Goal: Download file/media

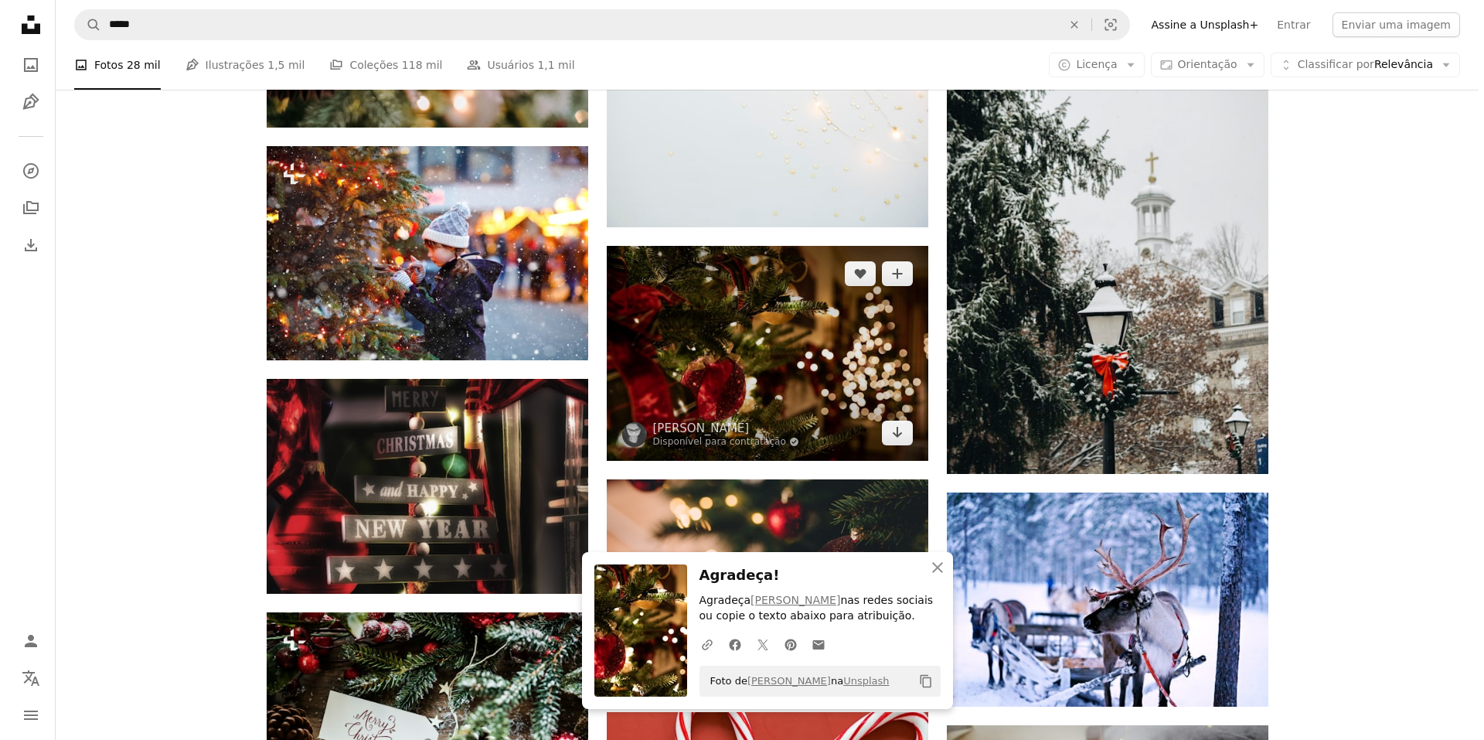
scroll to position [9971, 0]
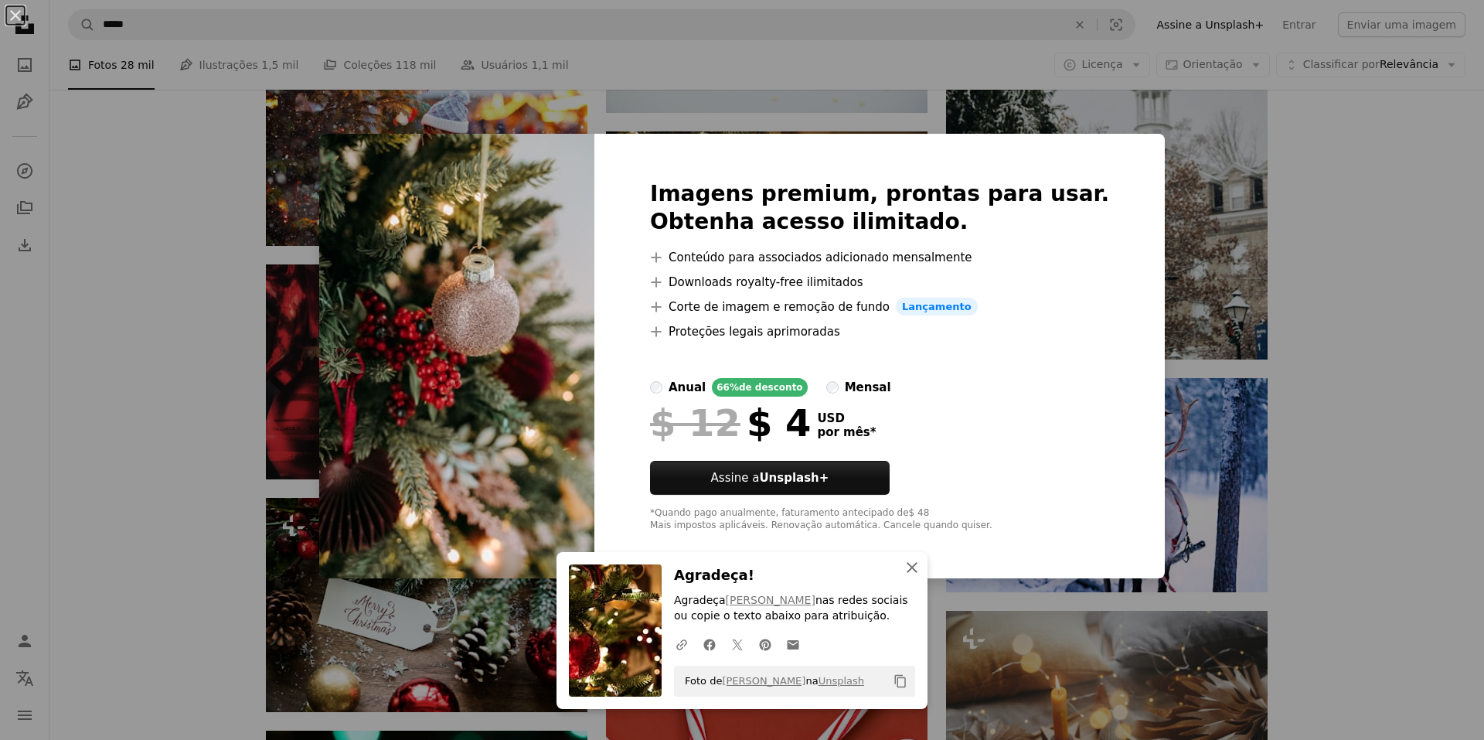
click at [907, 565] on icon "button" at bounding box center [912, 567] width 11 height 11
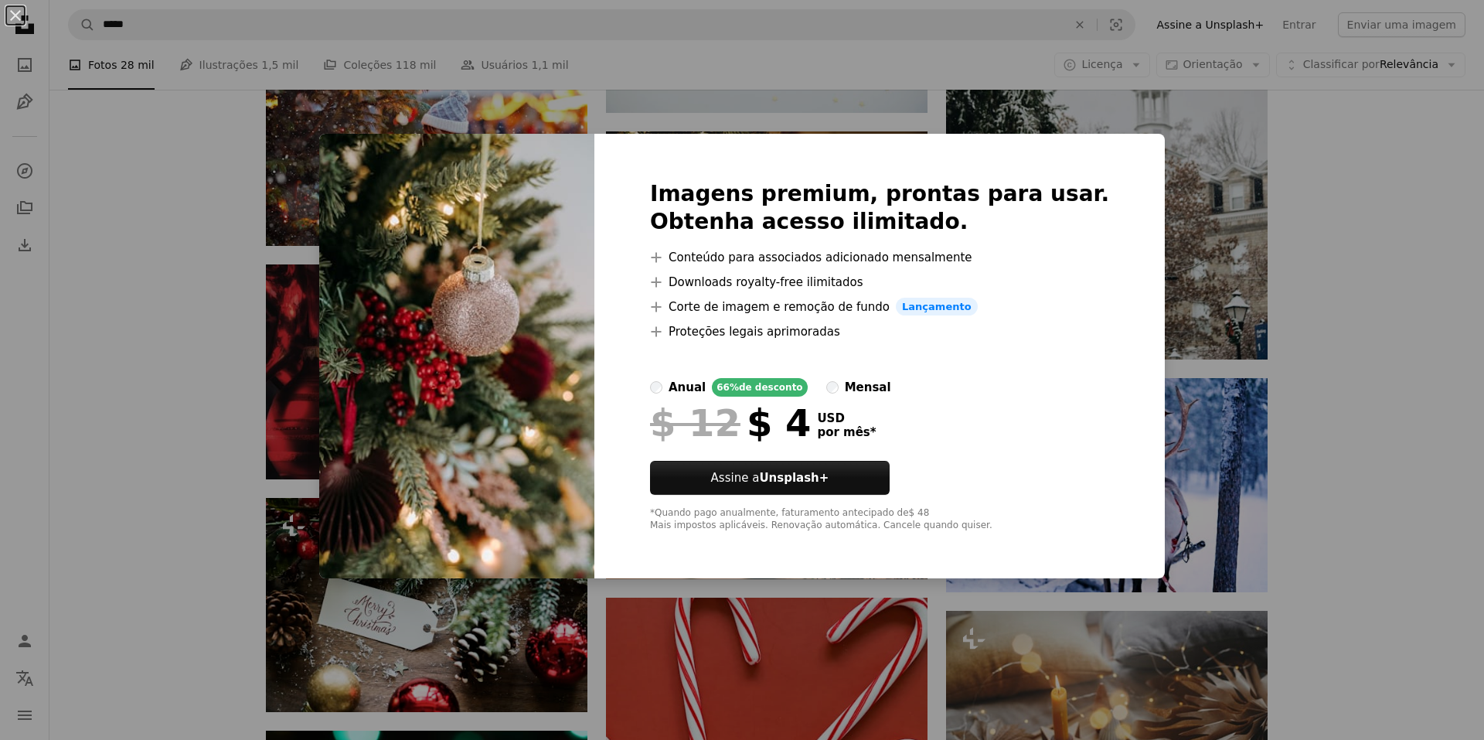
click at [1312, 260] on div "An X shape Imagens premium, prontas para usar. Obtenha acesso ilimitado. A plus…" at bounding box center [742, 370] width 1484 height 740
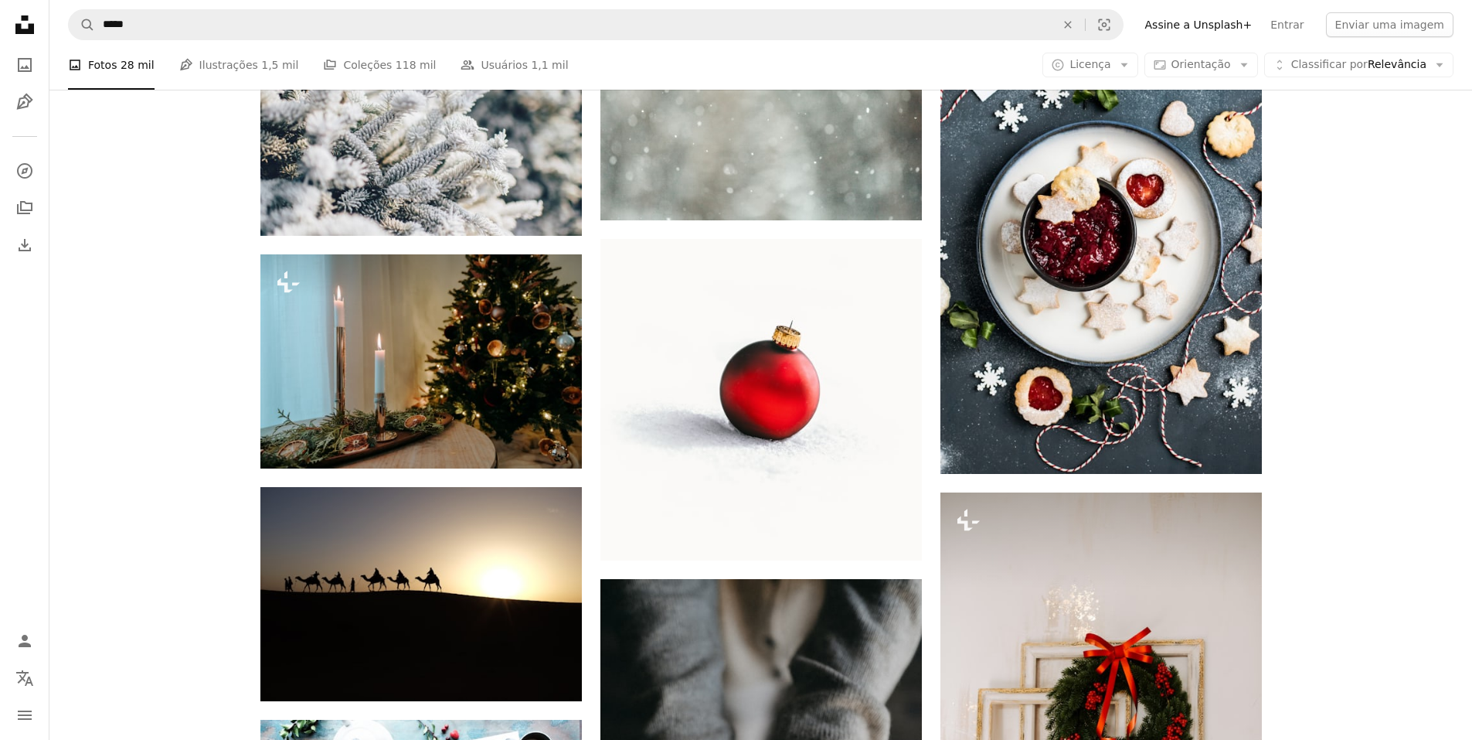
scroll to position [12290, 0]
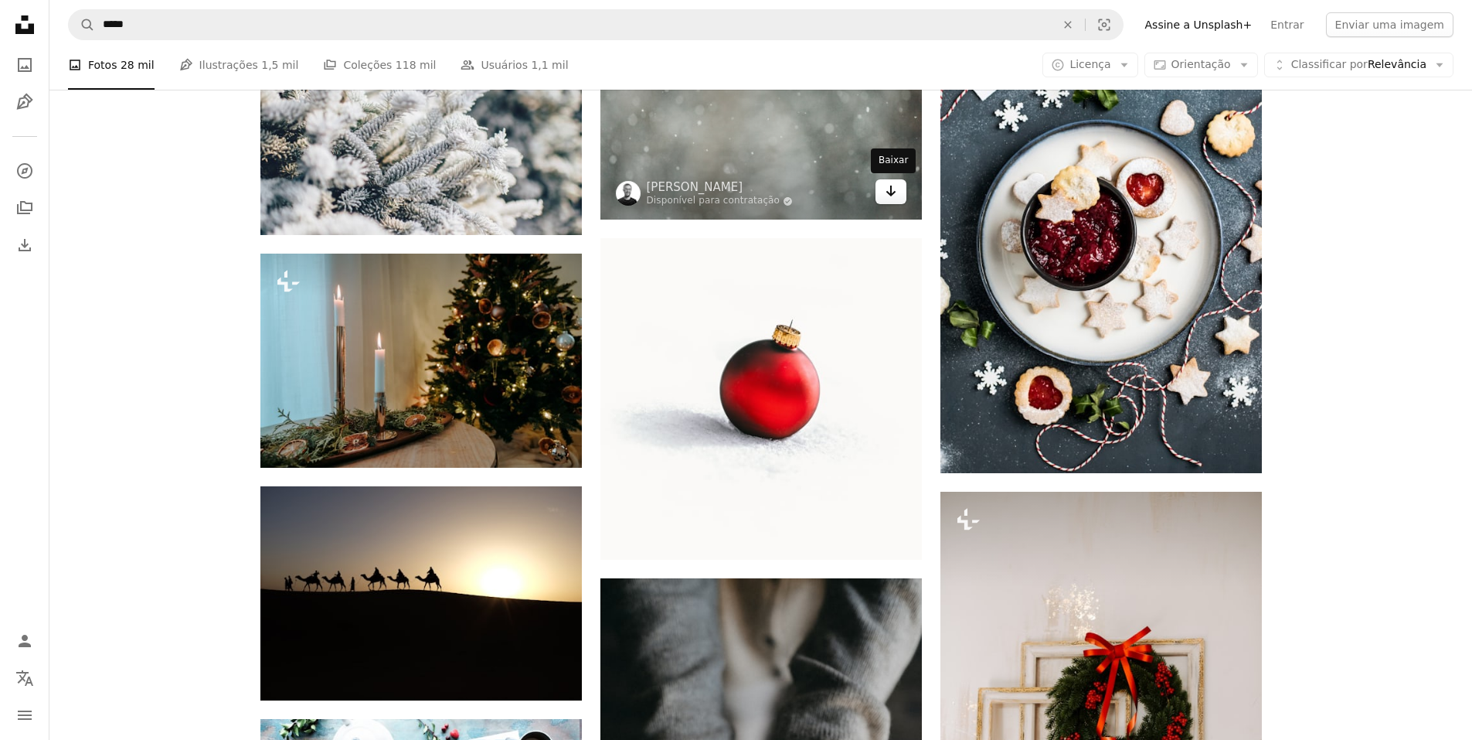
click at [891, 185] on icon "Arrow pointing down" at bounding box center [891, 191] width 12 height 19
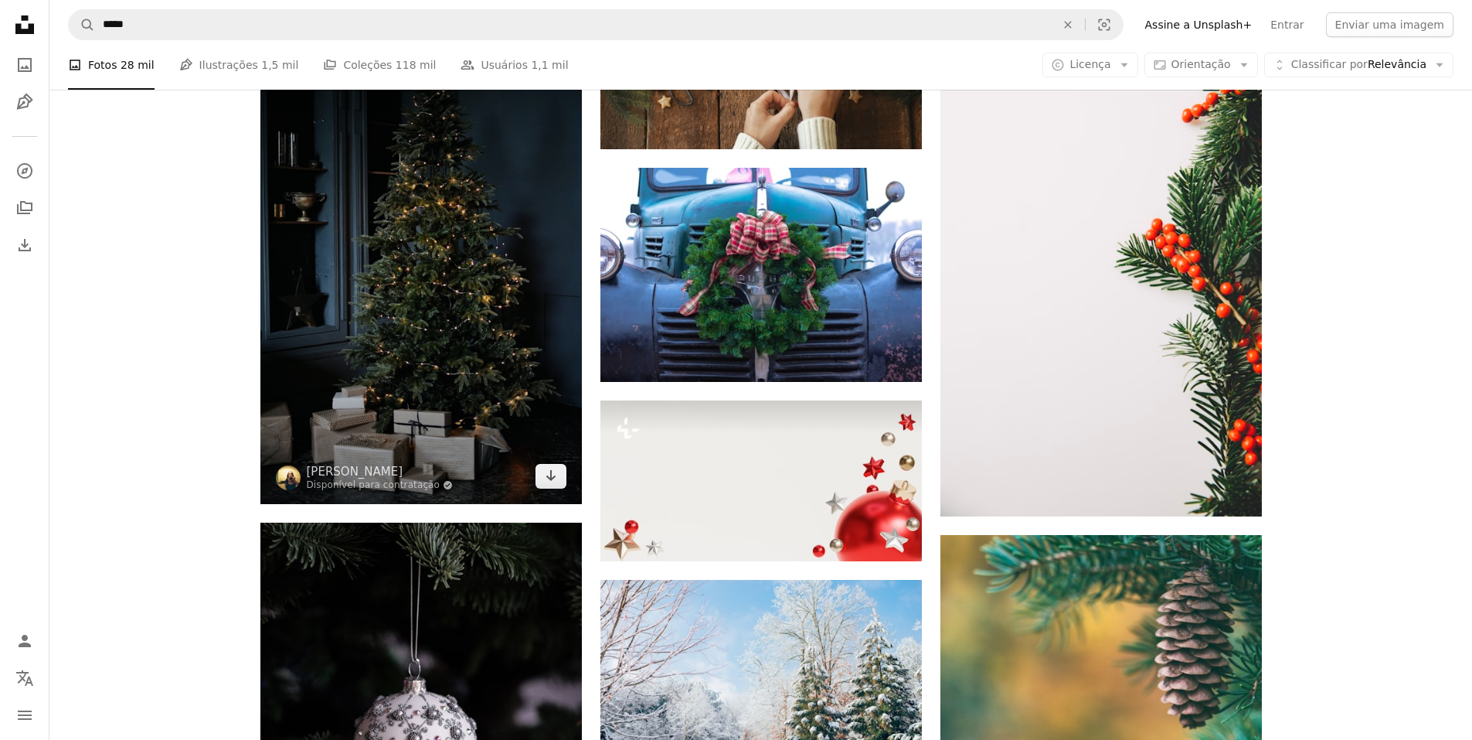
scroll to position [13449, 0]
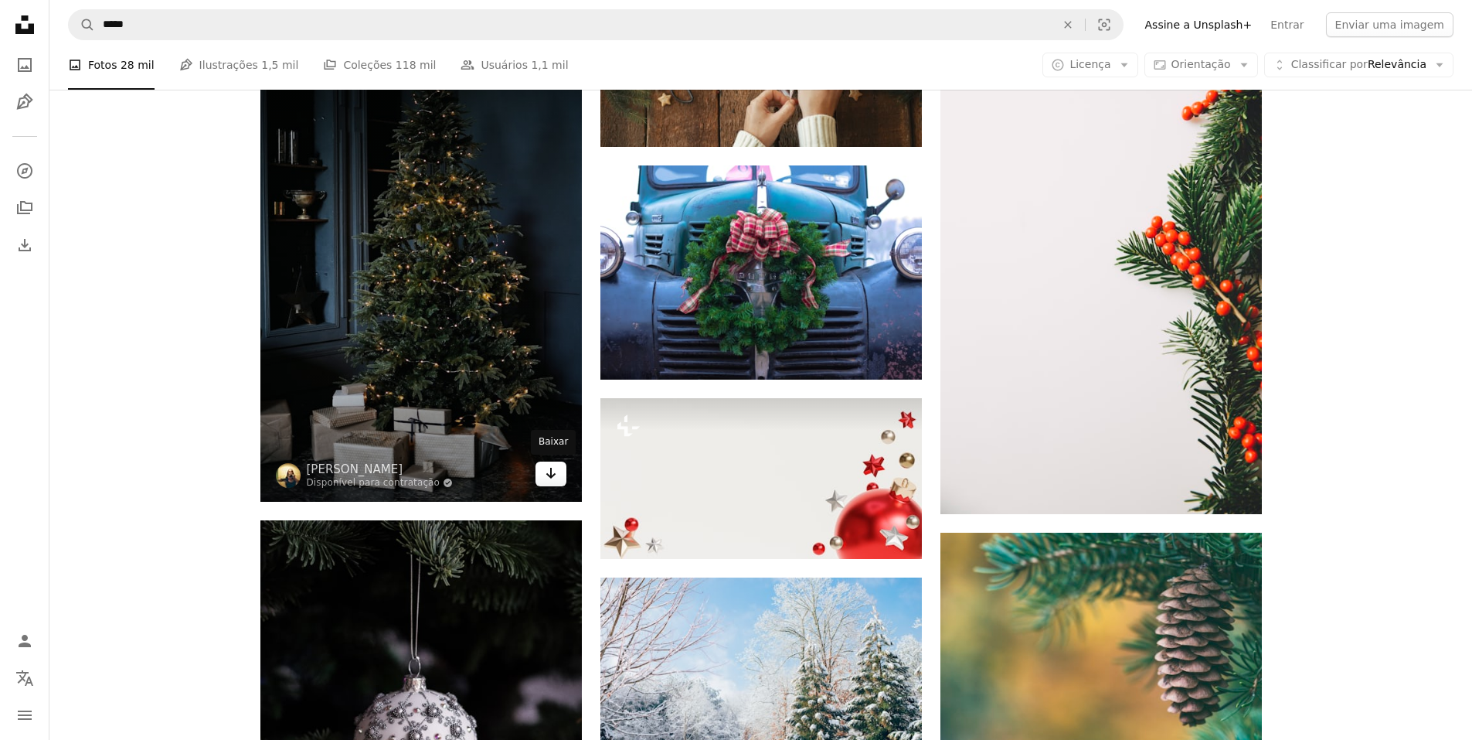
click at [549, 471] on icon "Arrow pointing down" at bounding box center [551, 473] width 12 height 19
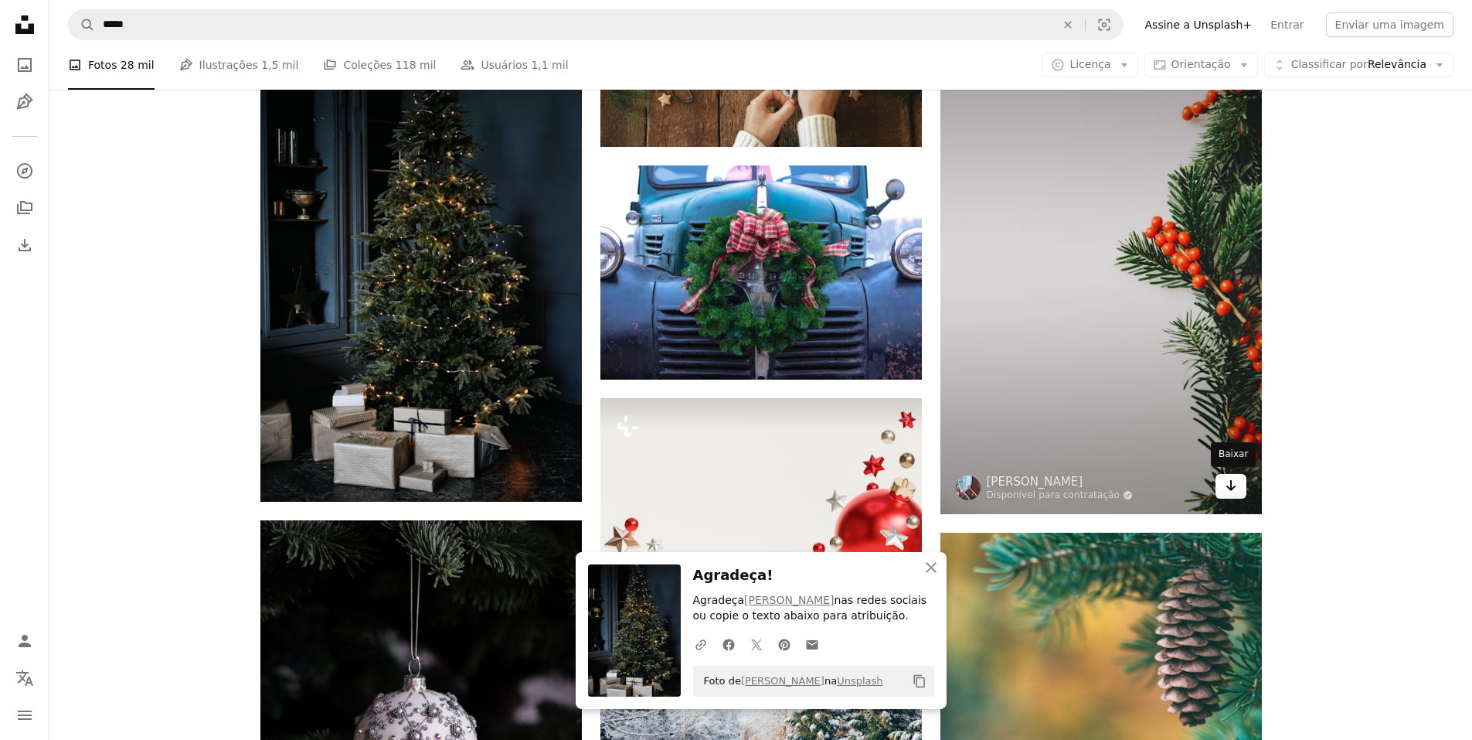
click at [1232, 483] on icon "Arrow pointing down" at bounding box center [1231, 485] width 12 height 19
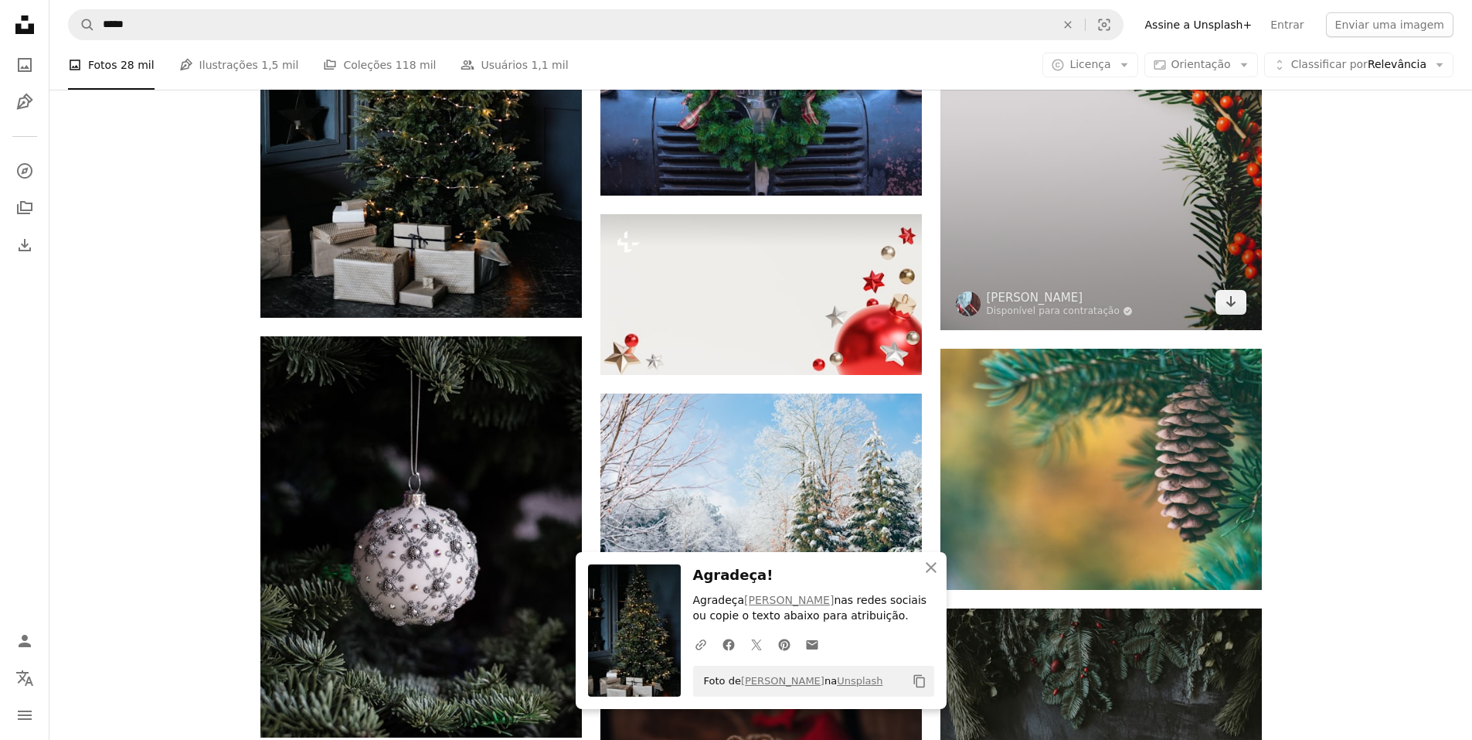
scroll to position [13758, 0]
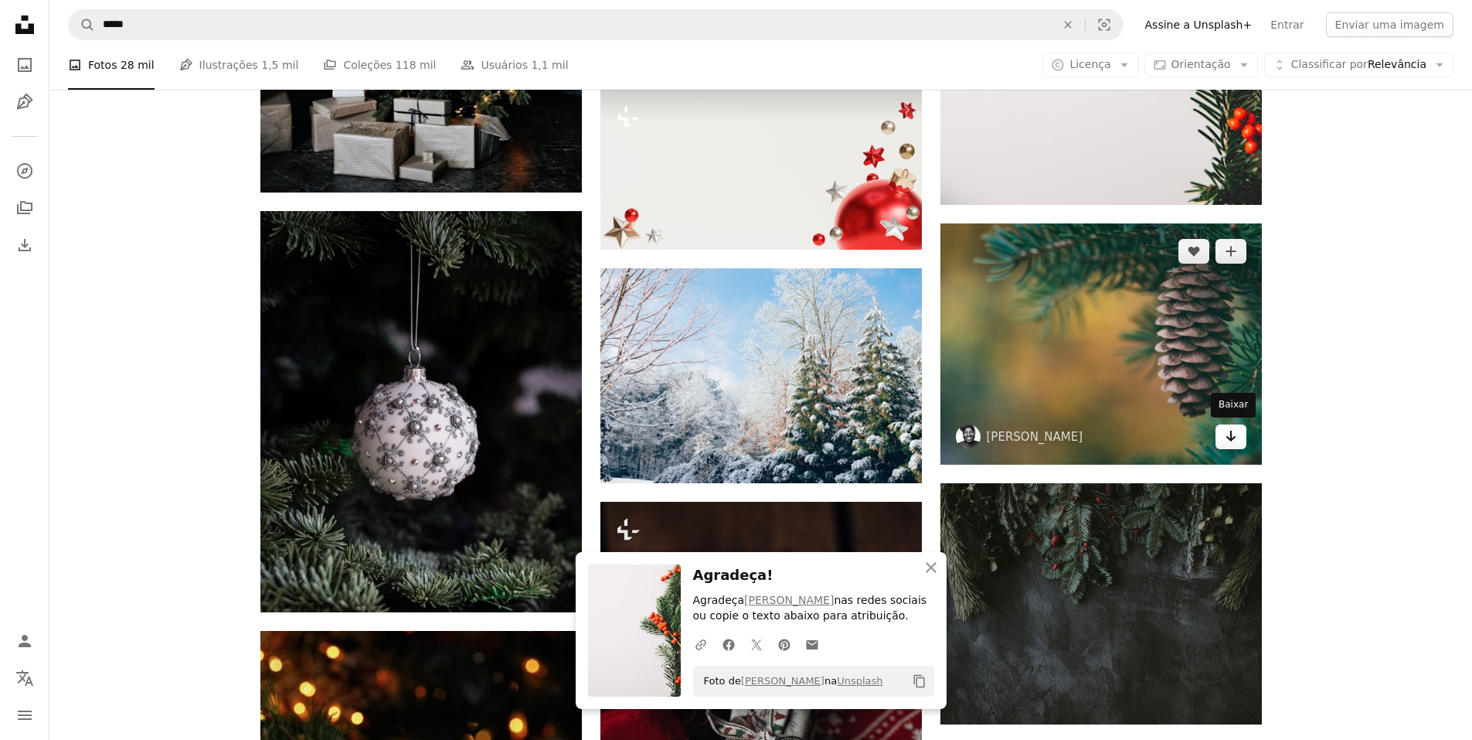
click at [1235, 438] on icon "Arrow pointing down" at bounding box center [1231, 436] width 12 height 19
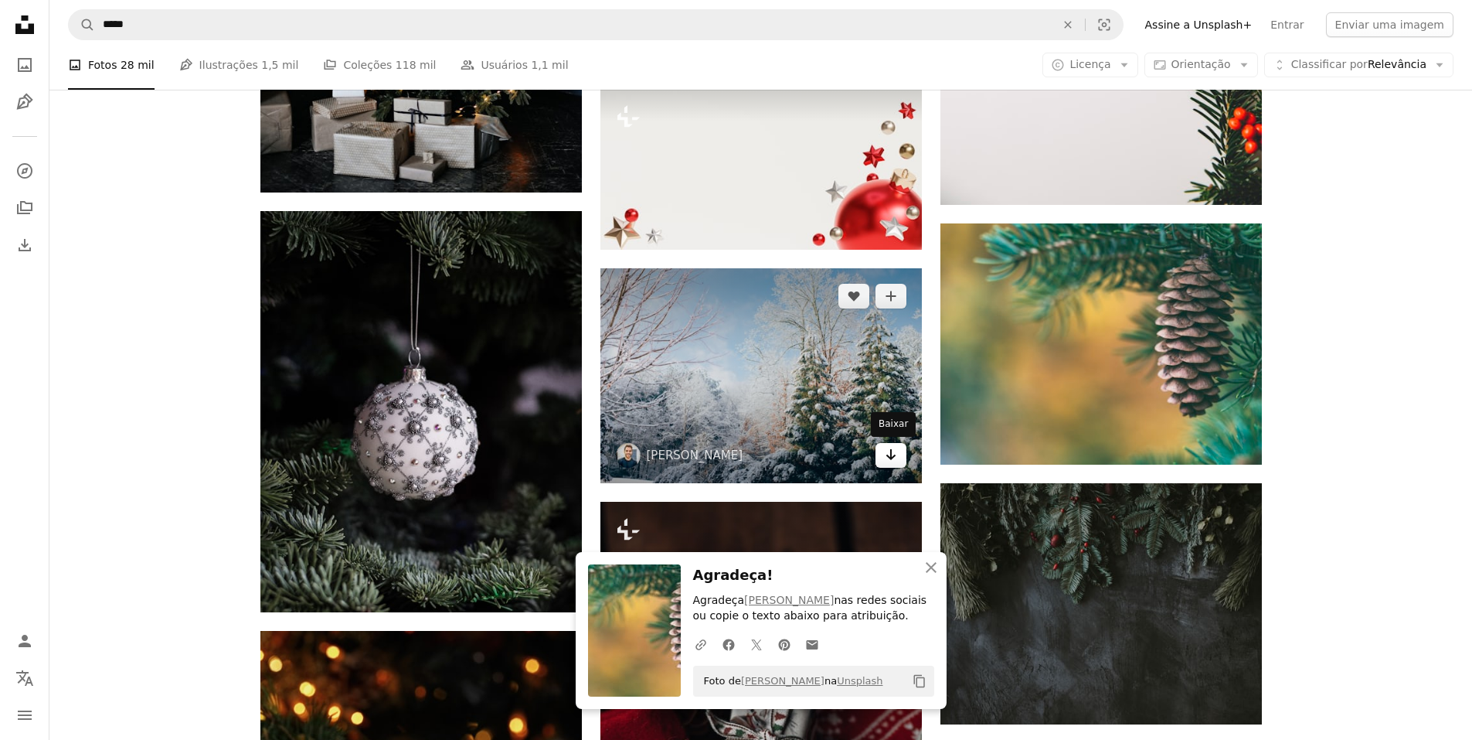
click at [898, 451] on link "Arrow pointing down" at bounding box center [891, 455] width 31 height 25
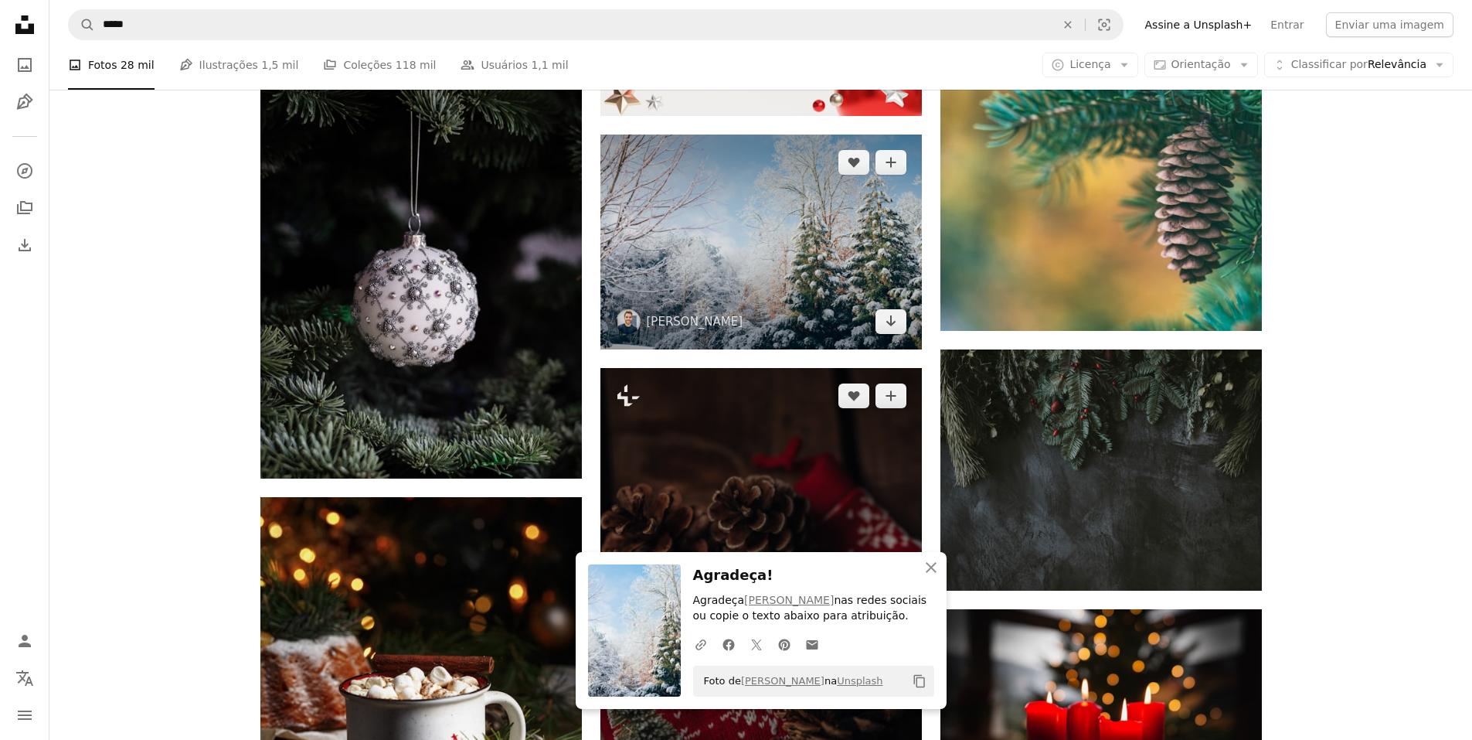
scroll to position [13990, 0]
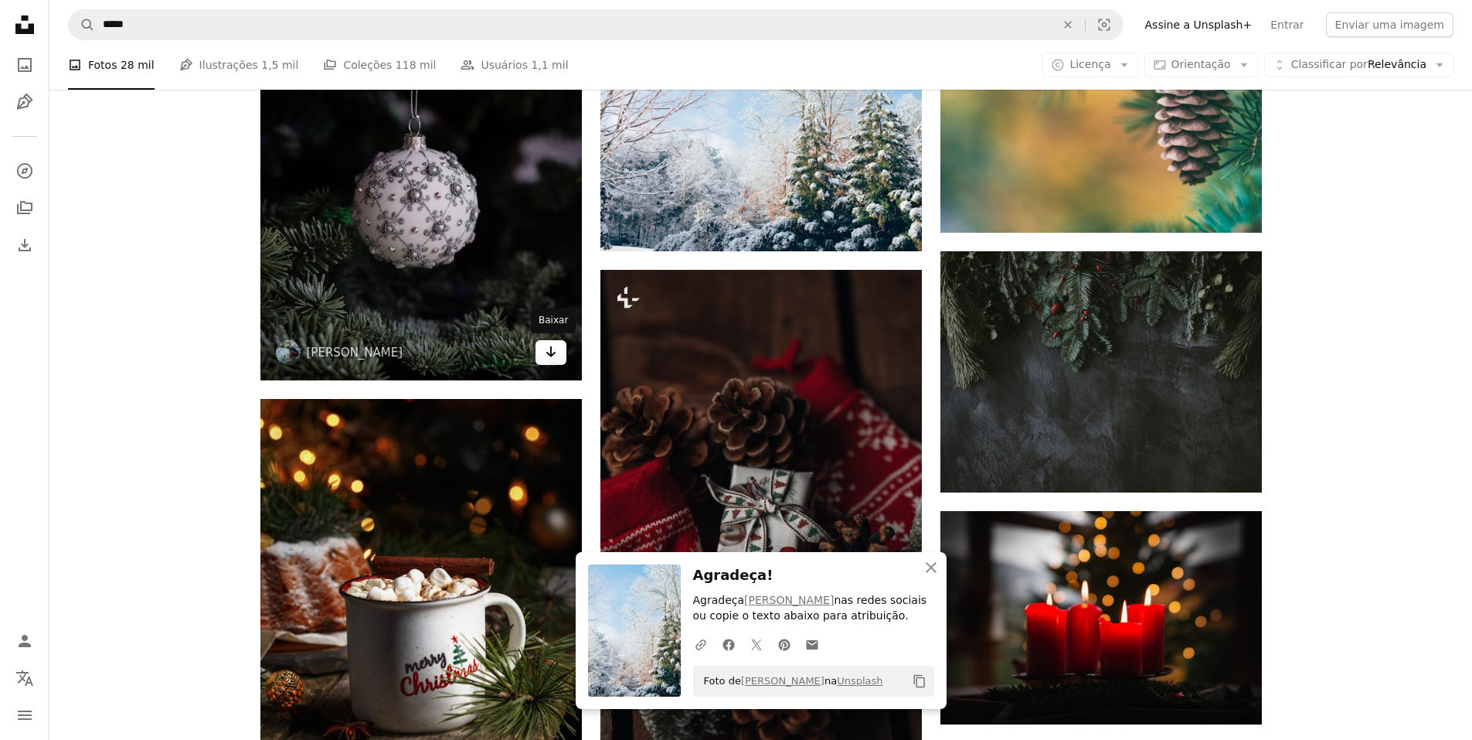
click at [555, 351] on icon "Arrow pointing down" at bounding box center [551, 351] width 12 height 19
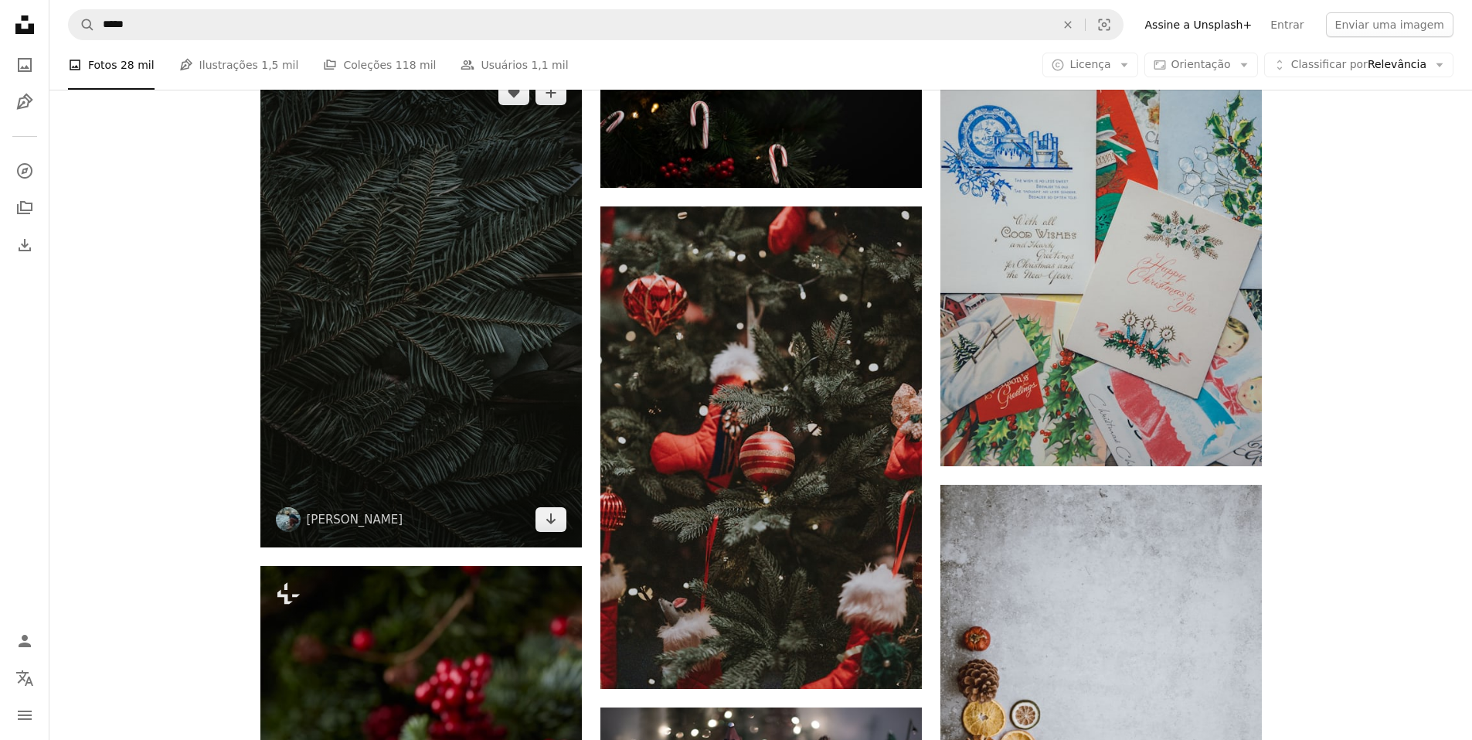
scroll to position [15227, 0]
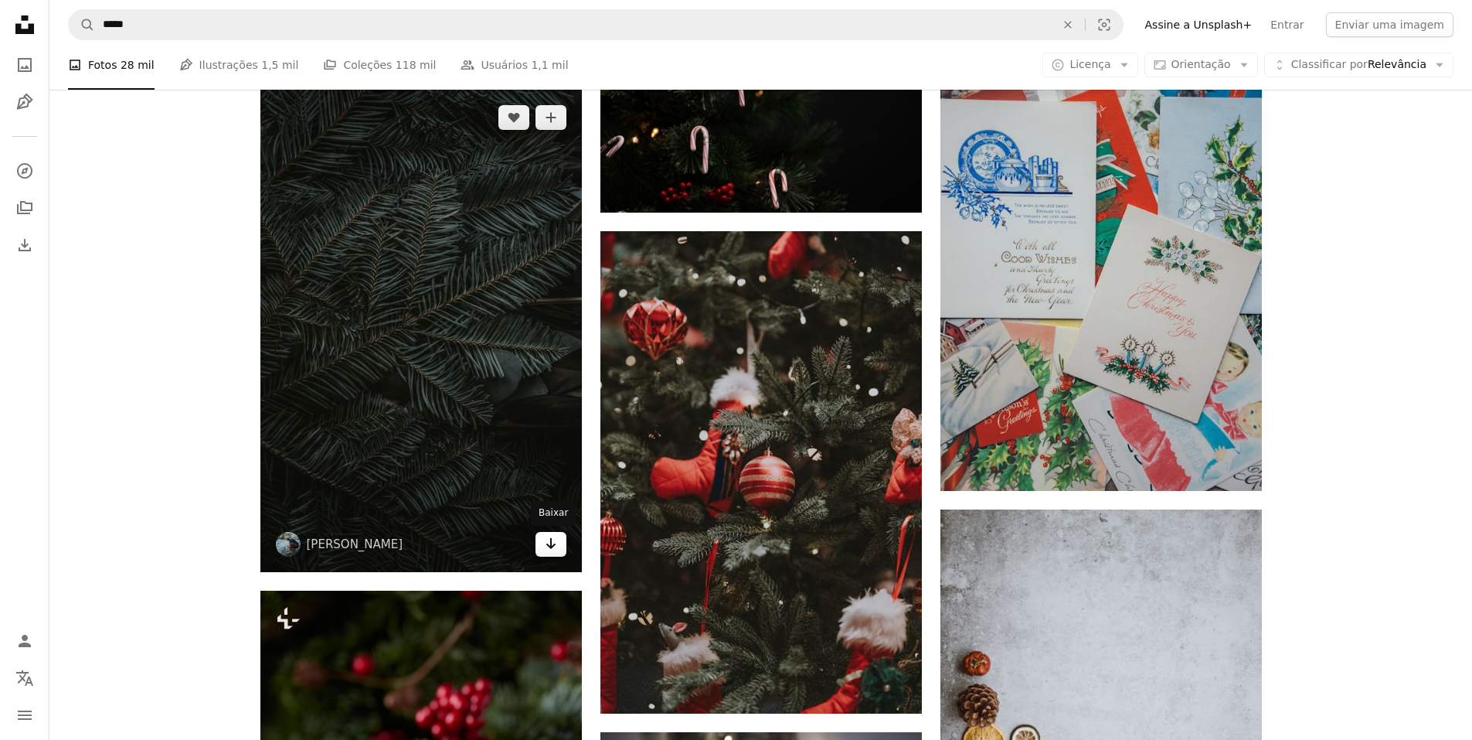
click at [550, 540] on icon "Arrow pointing down" at bounding box center [551, 543] width 12 height 19
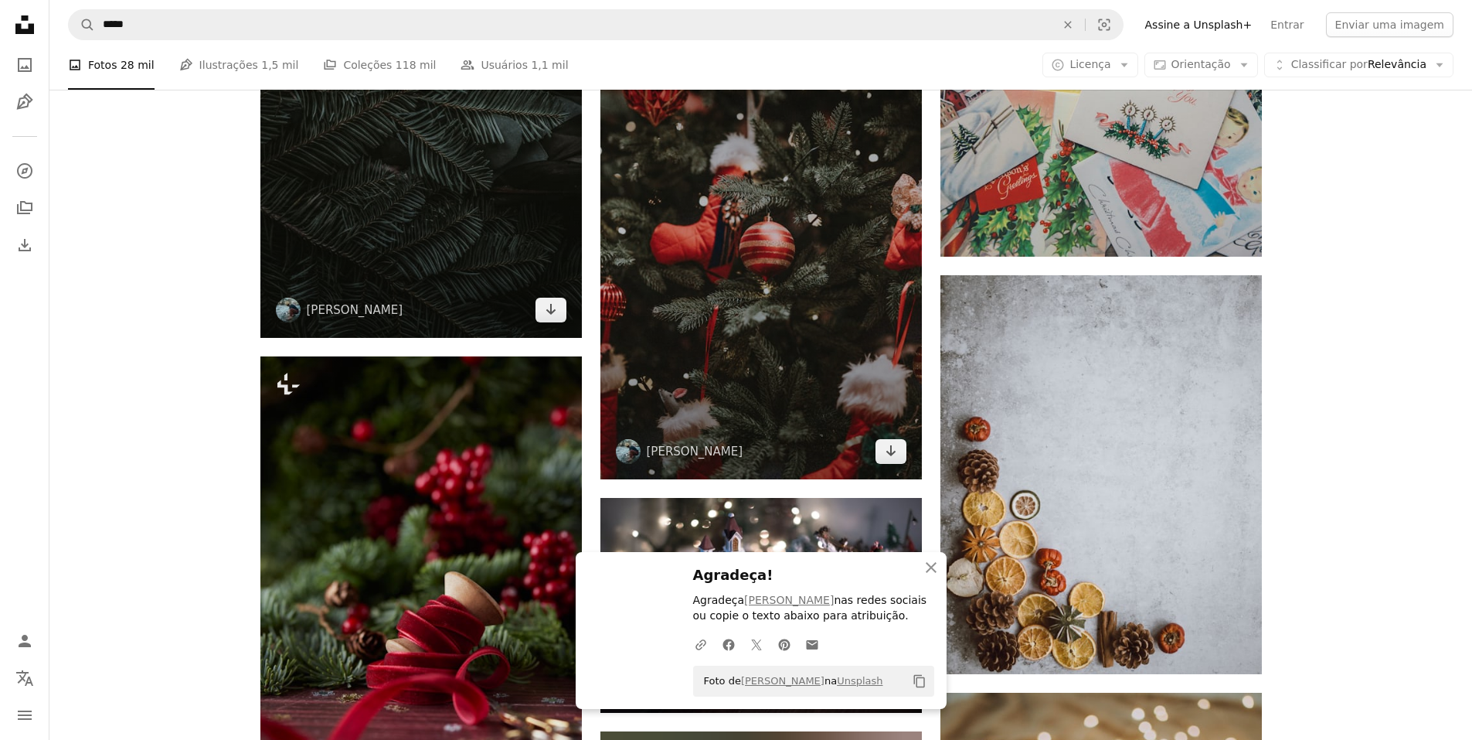
scroll to position [15536, 0]
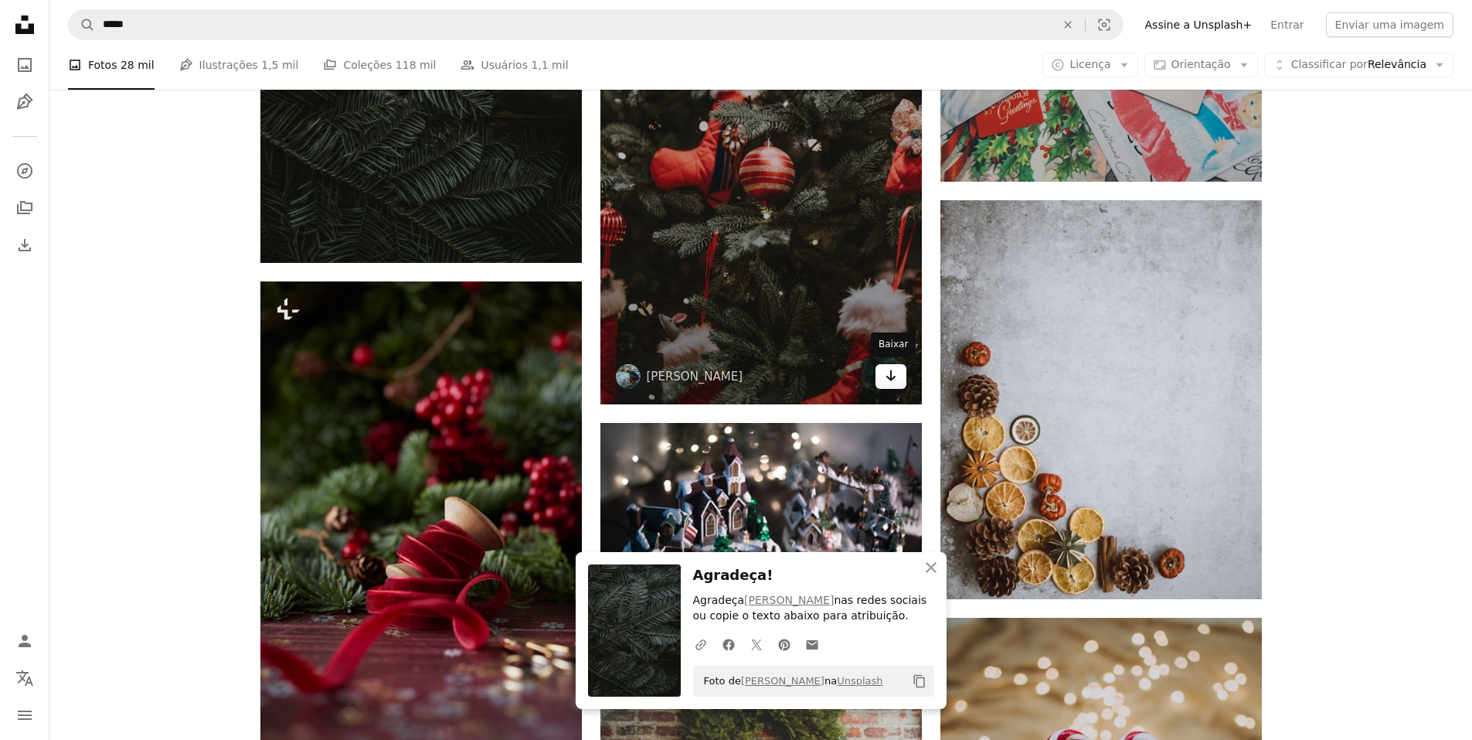
click at [897, 370] on icon "Arrow pointing down" at bounding box center [891, 375] width 12 height 19
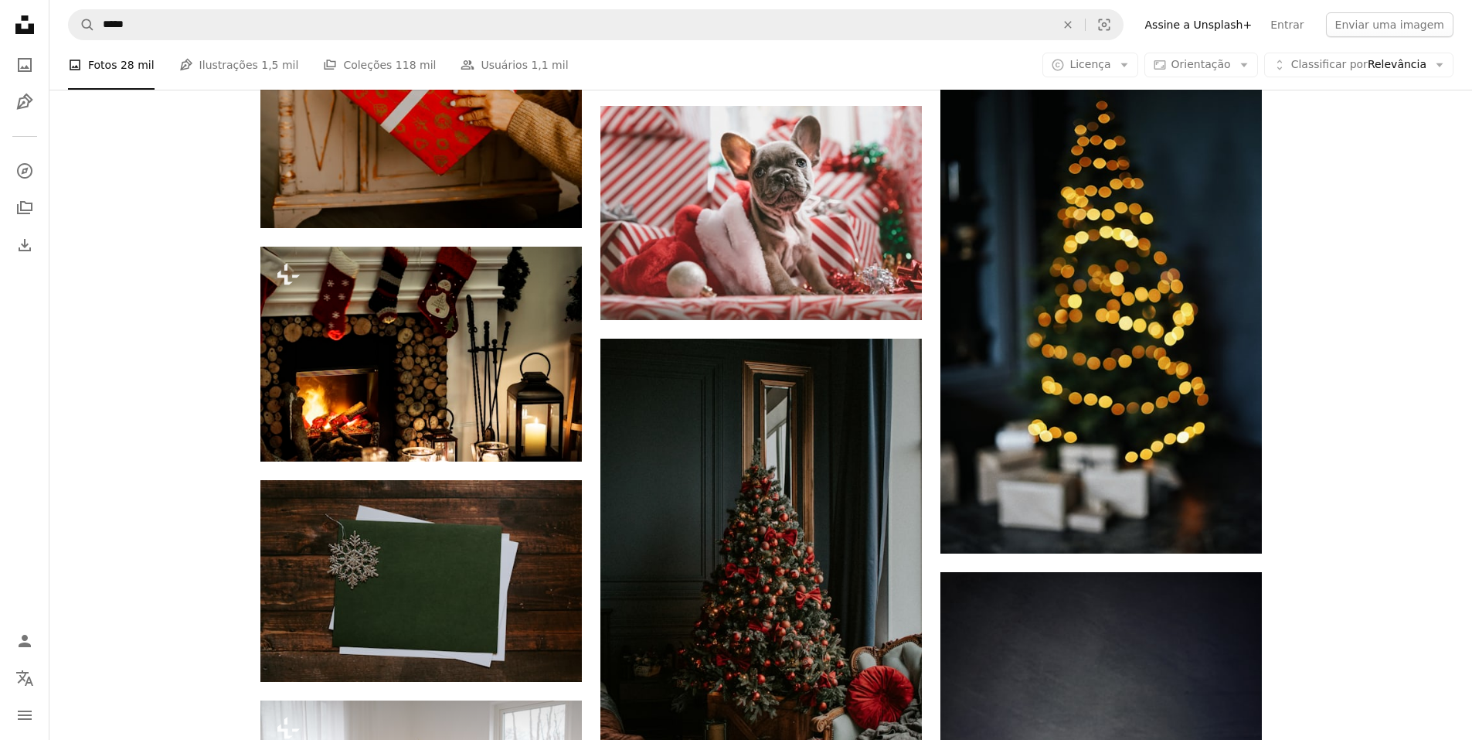
scroll to position [16695, 0]
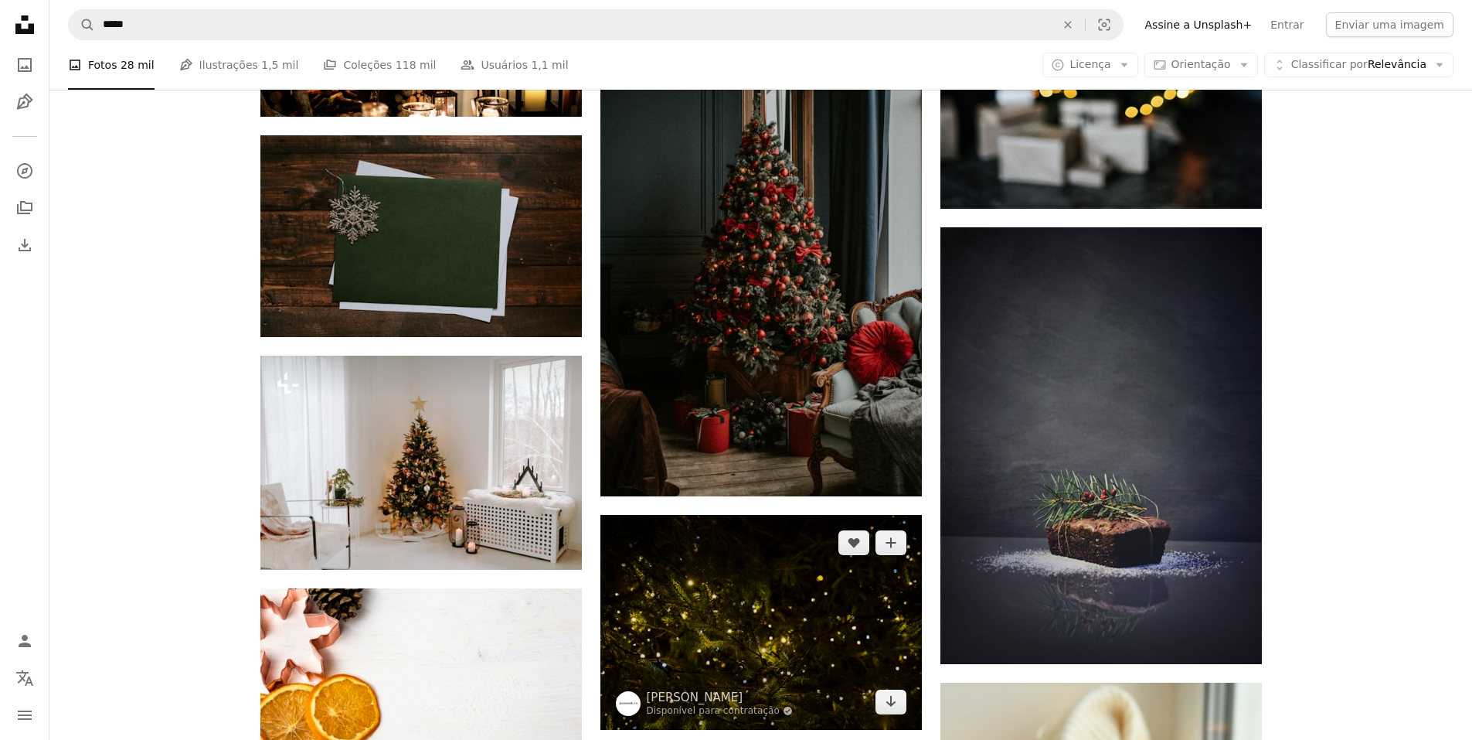
scroll to position [16927, 0]
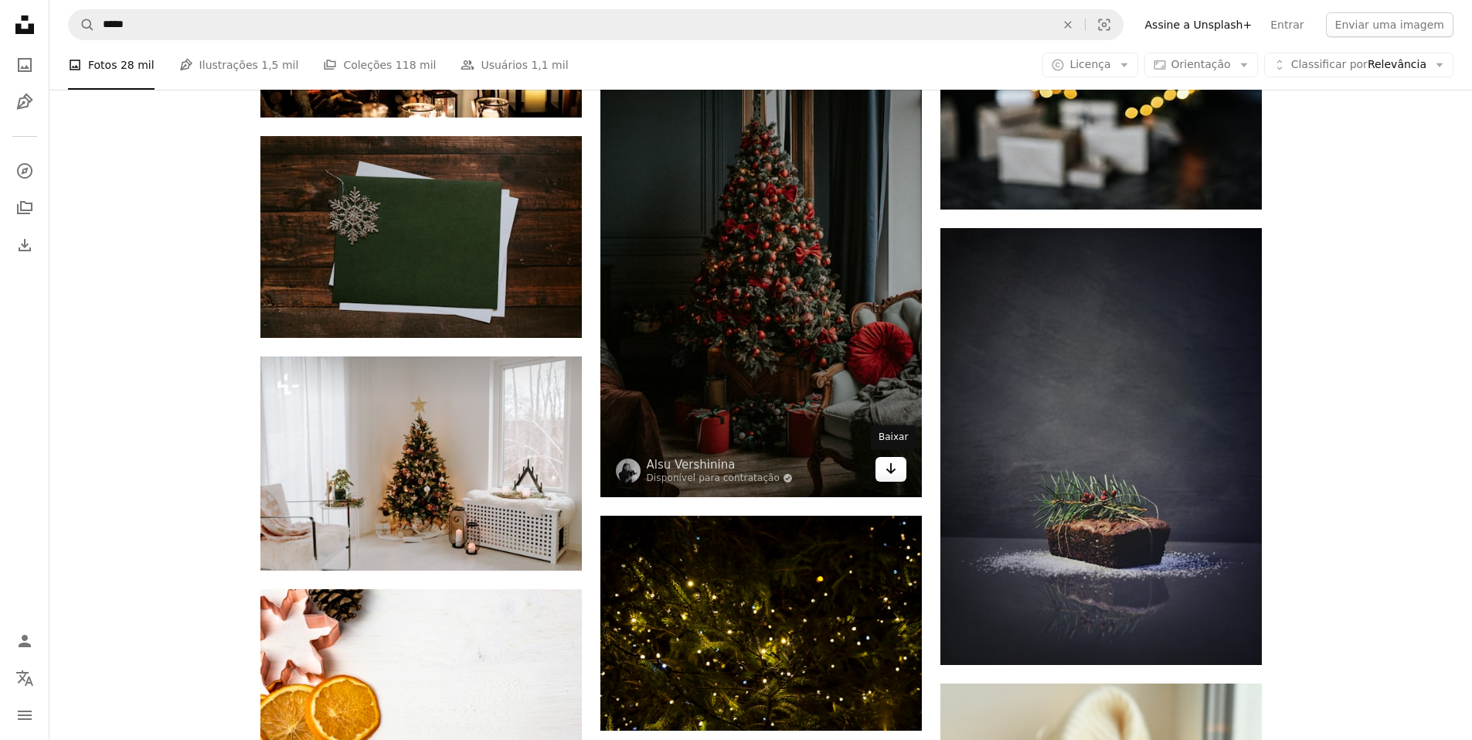
click at [893, 471] on icon "Arrow pointing down" at bounding box center [891, 468] width 12 height 19
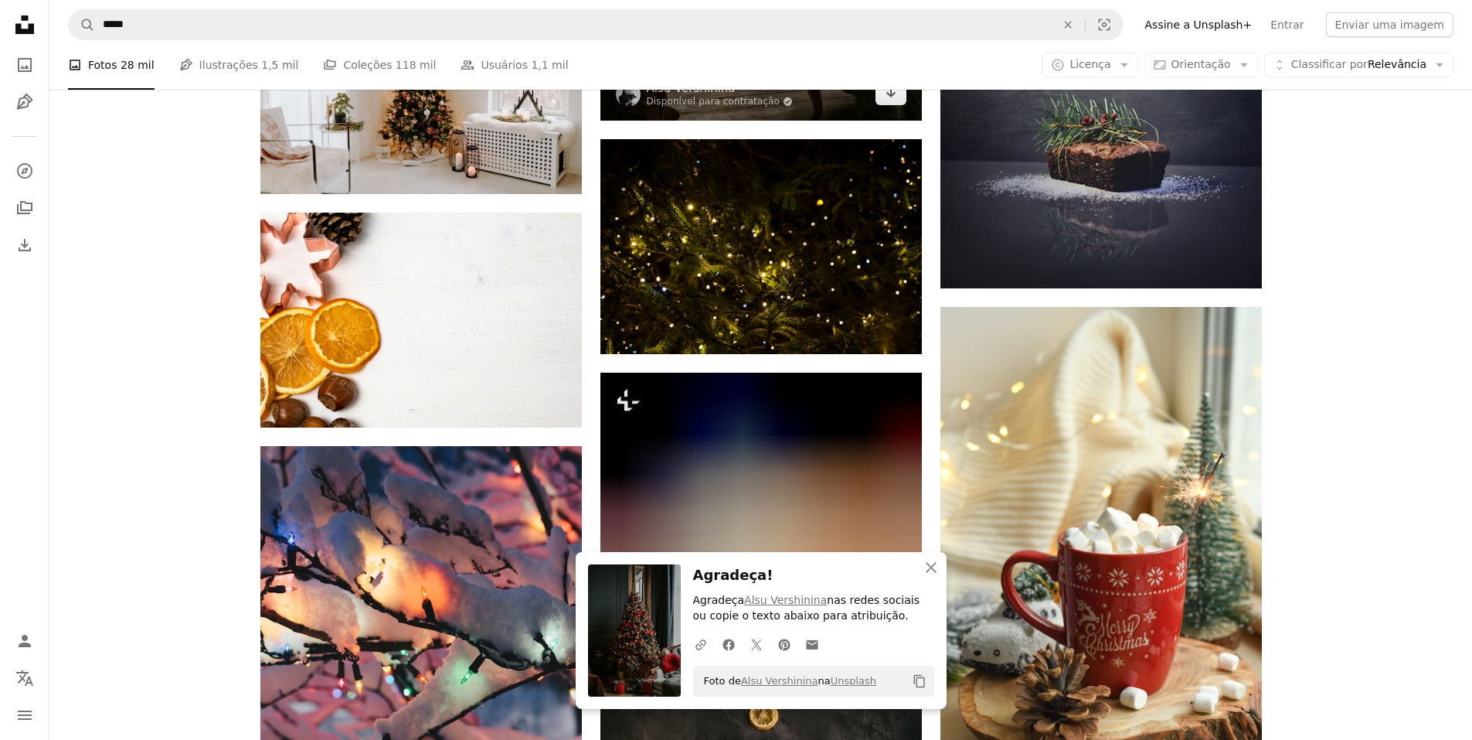
scroll to position [17391, 0]
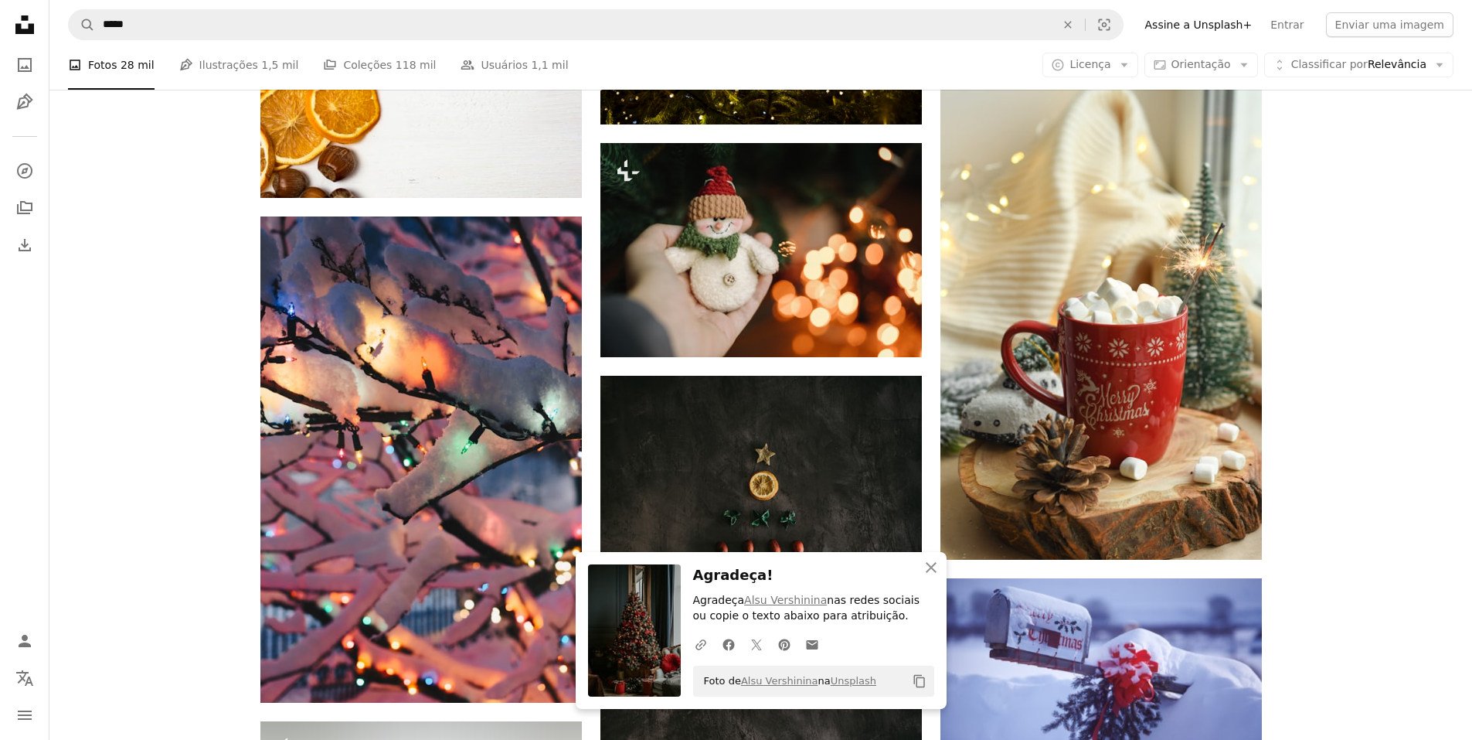
scroll to position [17777, 0]
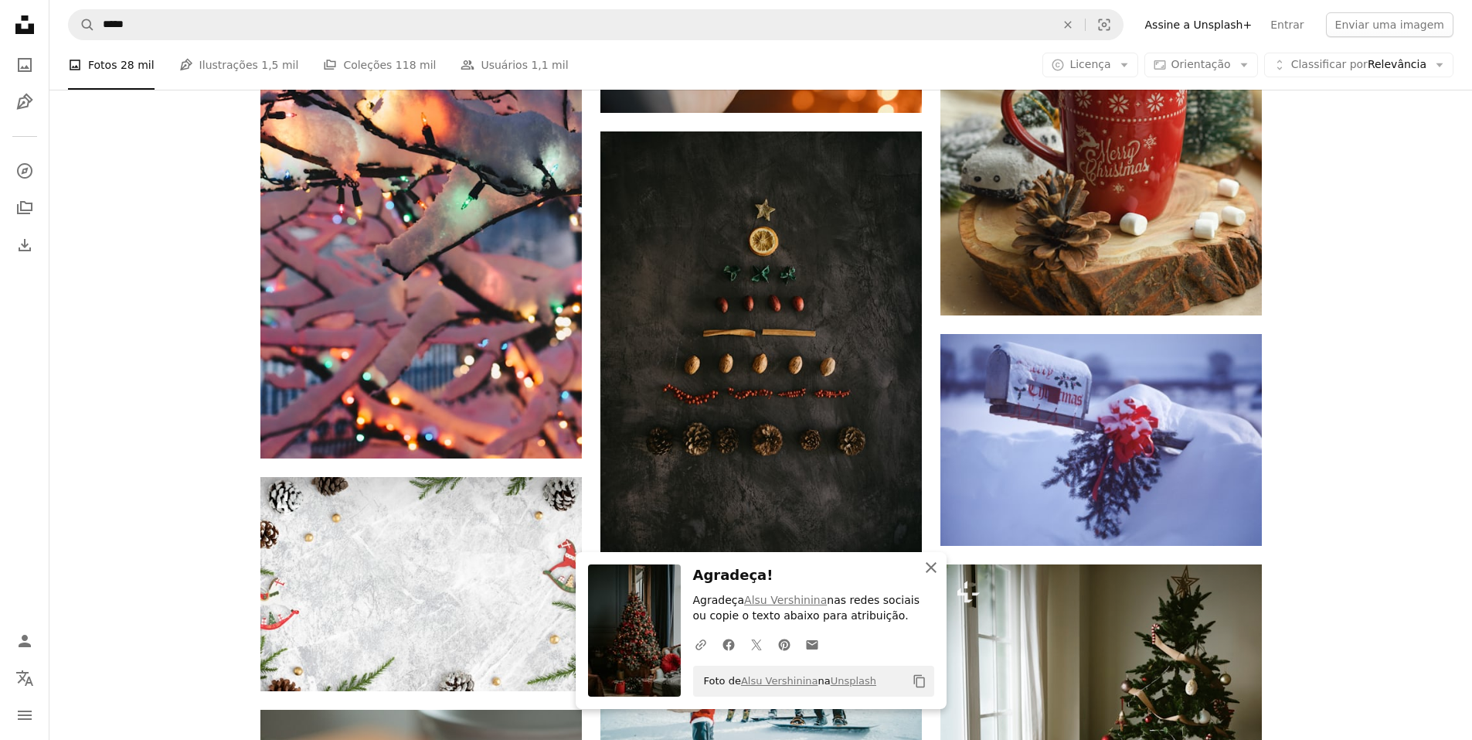
click at [930, 563] on icon "An X shape" at bounding box center [931, 567] width 19 height 19
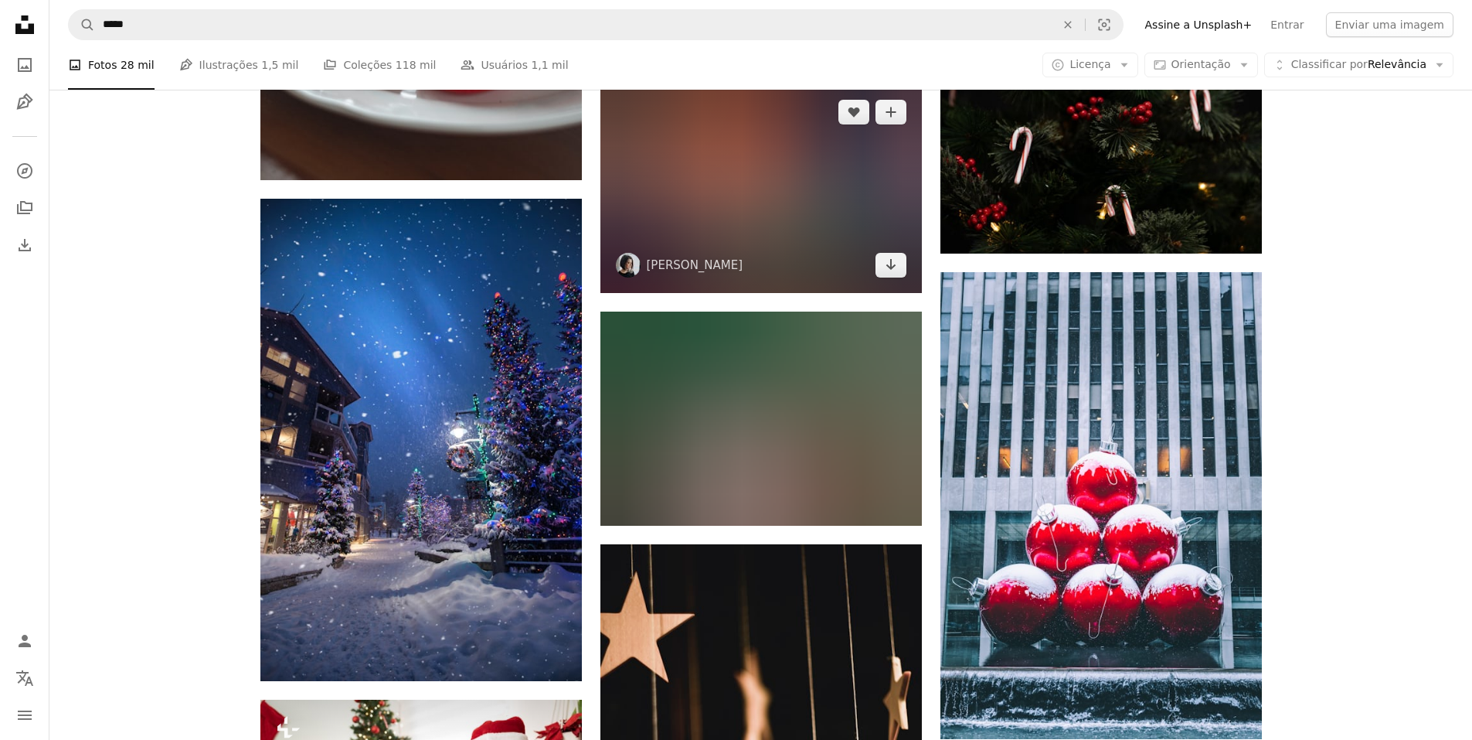
scroll to position [18937, 0]
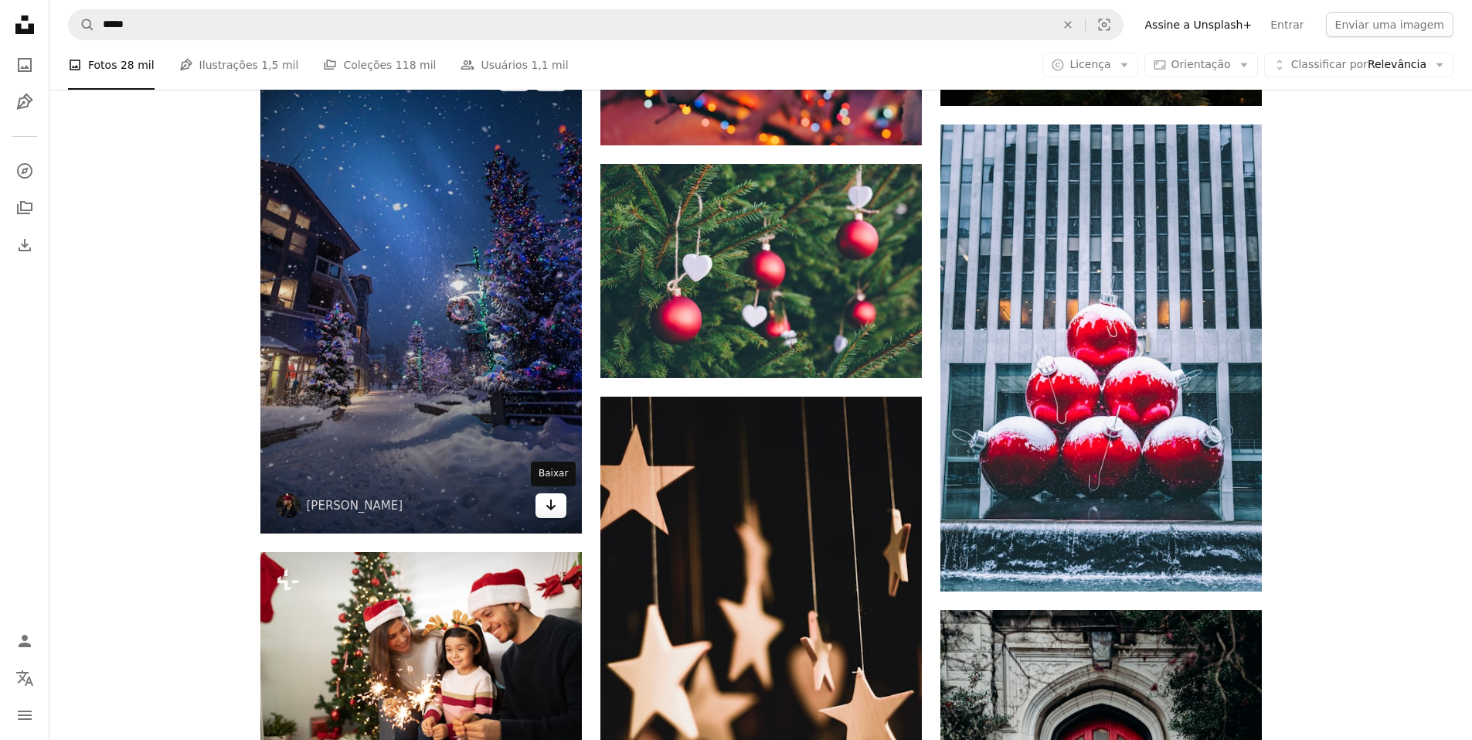
click at [545, 506] on icon "Arrow pointing down" at bounding box center [551, 504] width 12 height 19
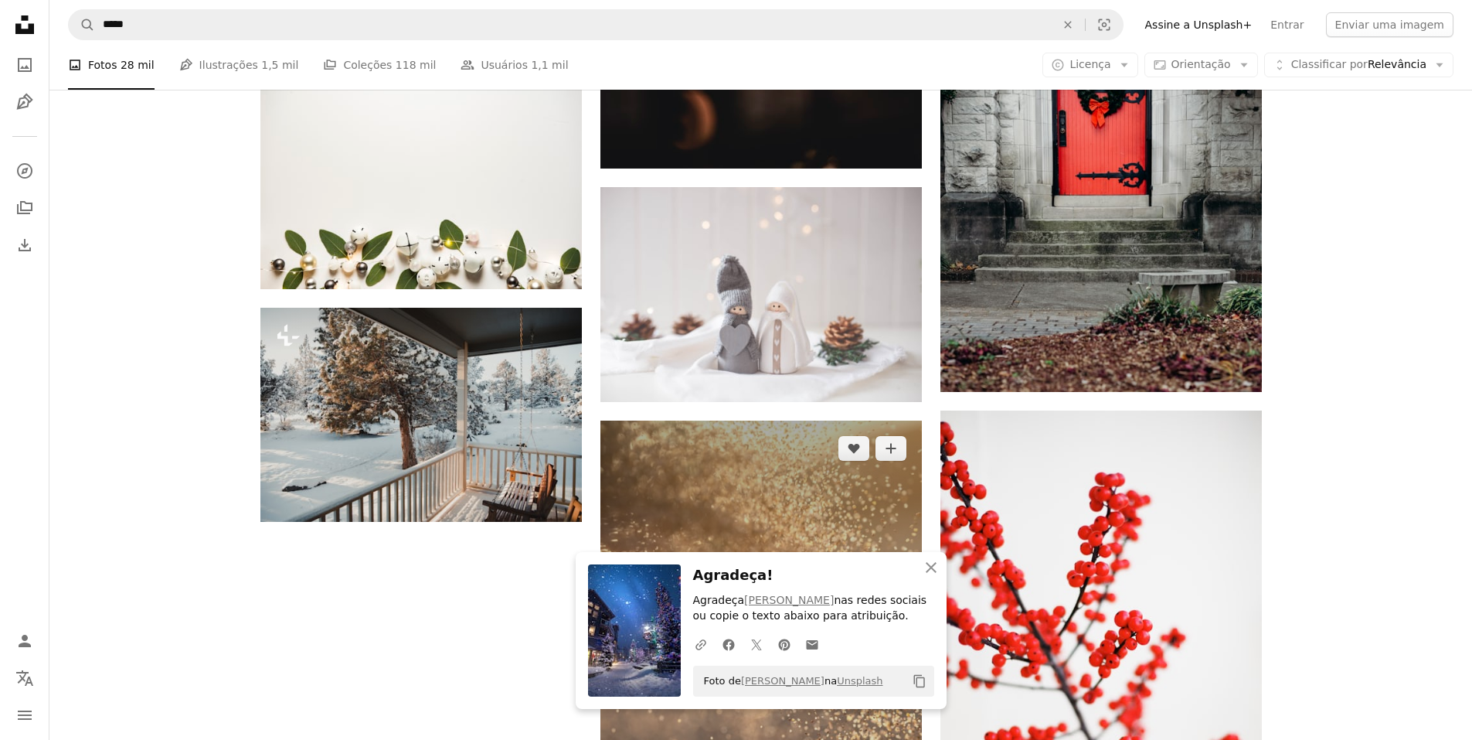
scroll to position [19710, 0]
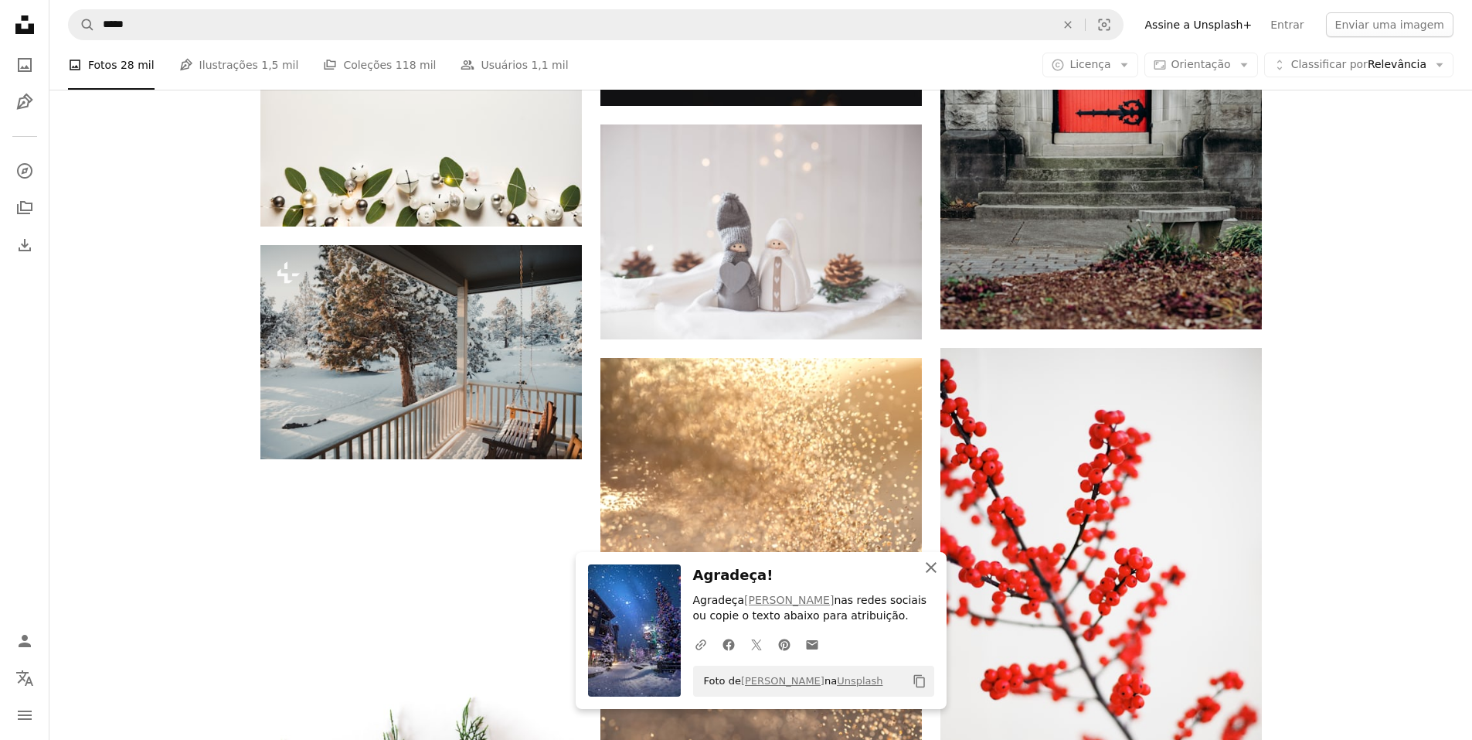
click at [931, 561] on icon "An X shape" at bounding box center [931, 567] width 19 height 19
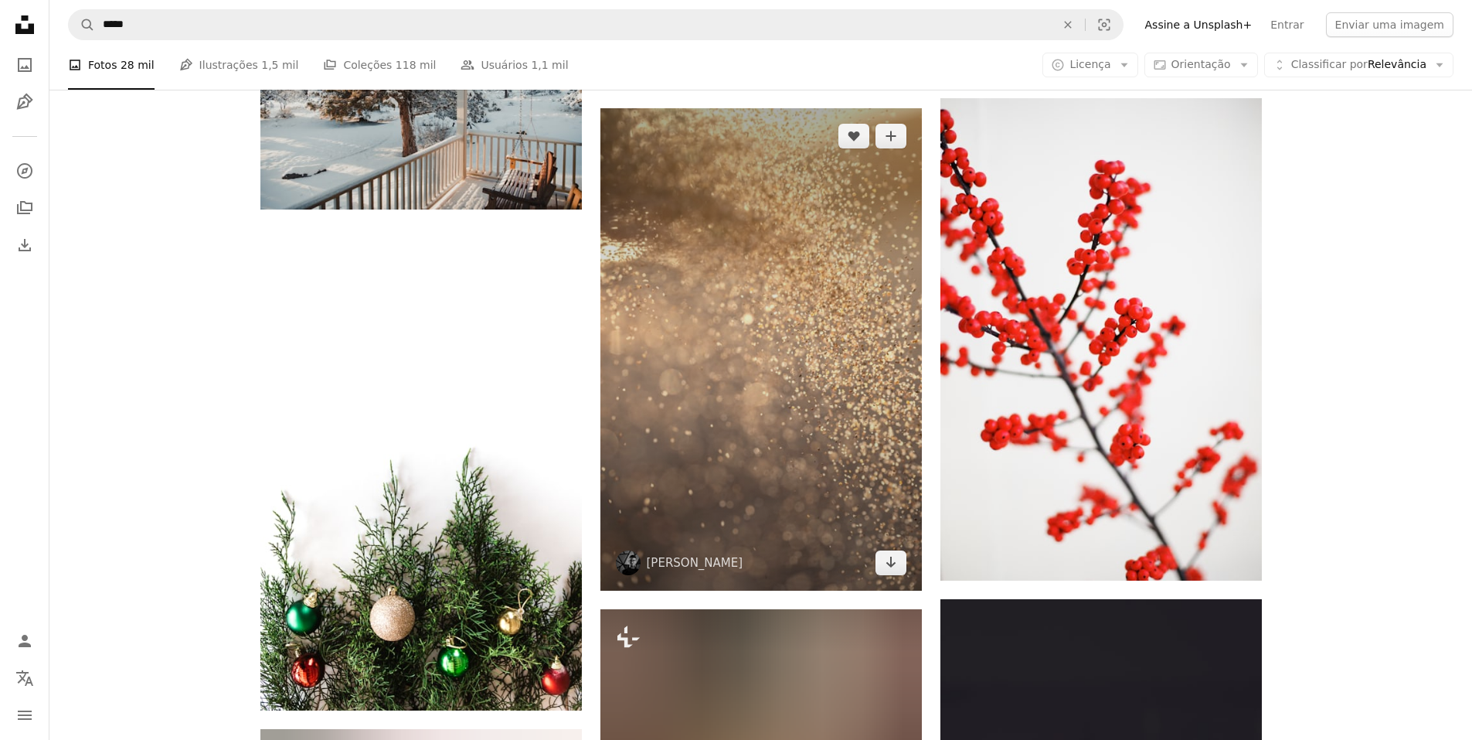
scroll to position [20019, 0]
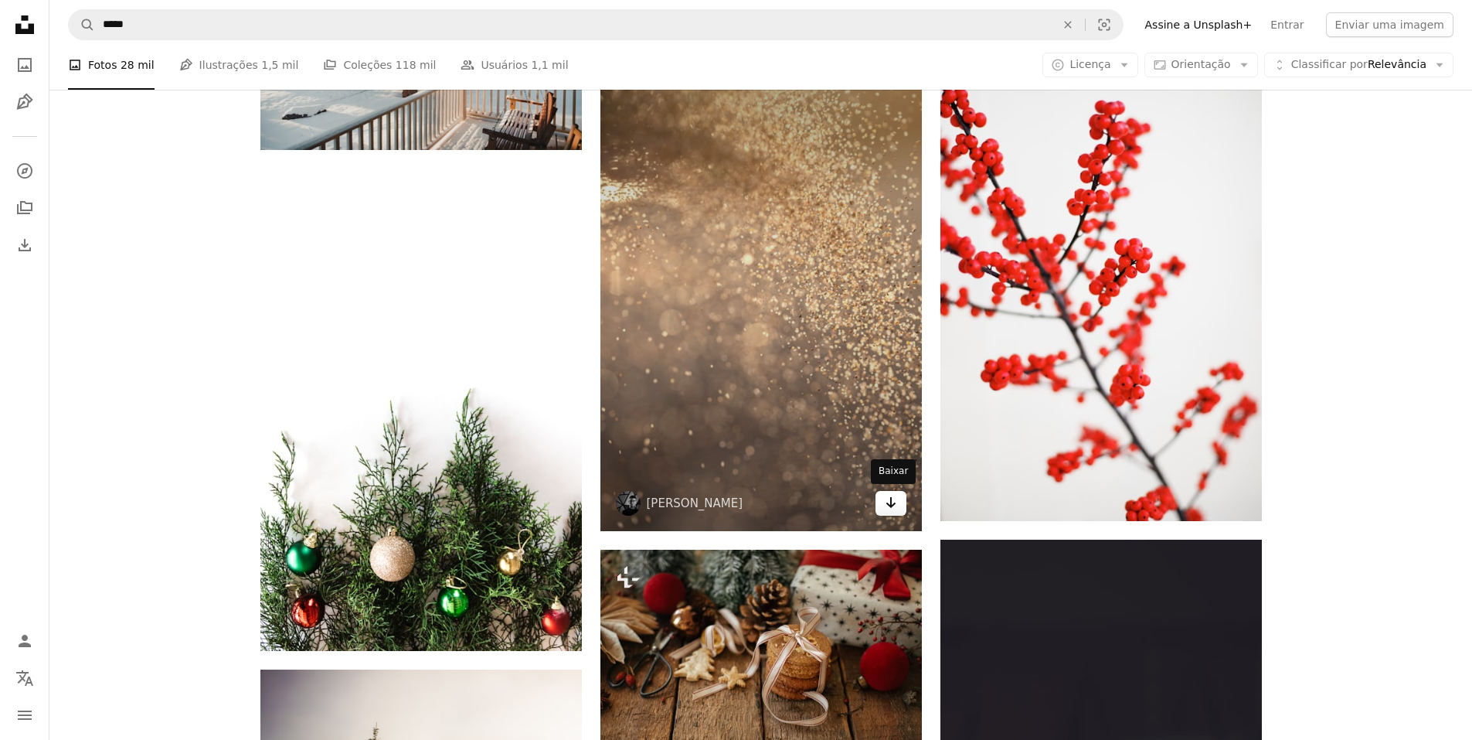
click at [897, 503] on icon "Arrow pointing down" at bounding box center [891, 502] width 12 height 19
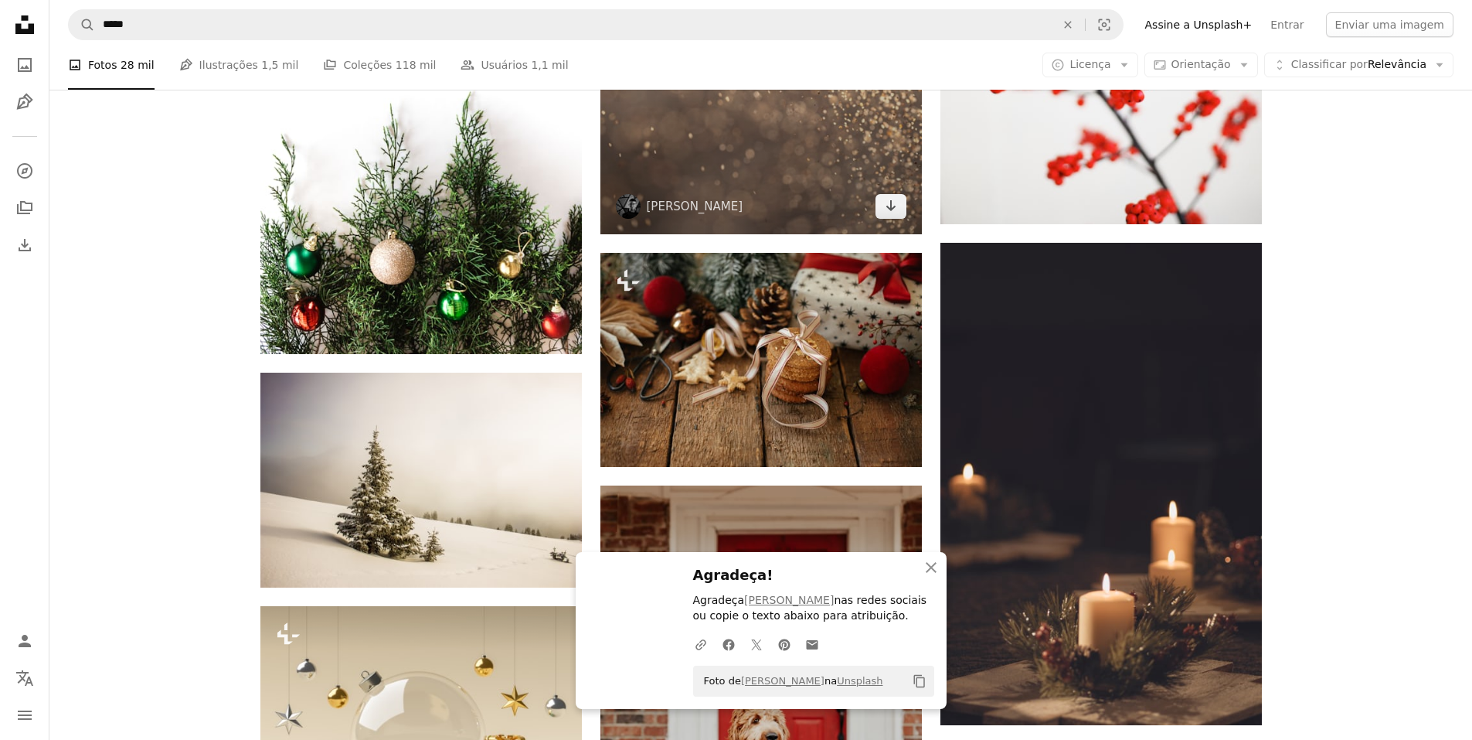
scroll to position [20405, 0]
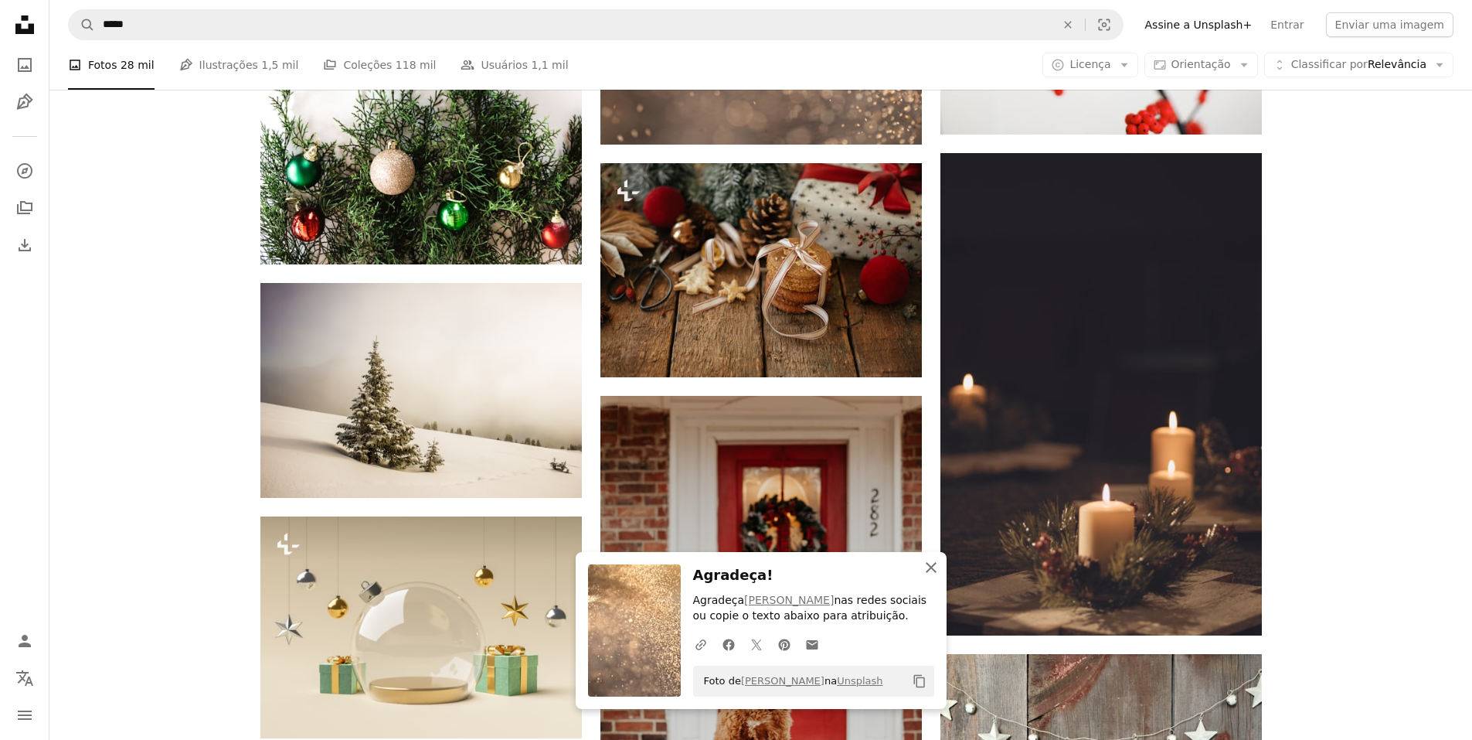
click at [932, 568] on icon "button" at bounding box center [931, 567] width 11 height 11
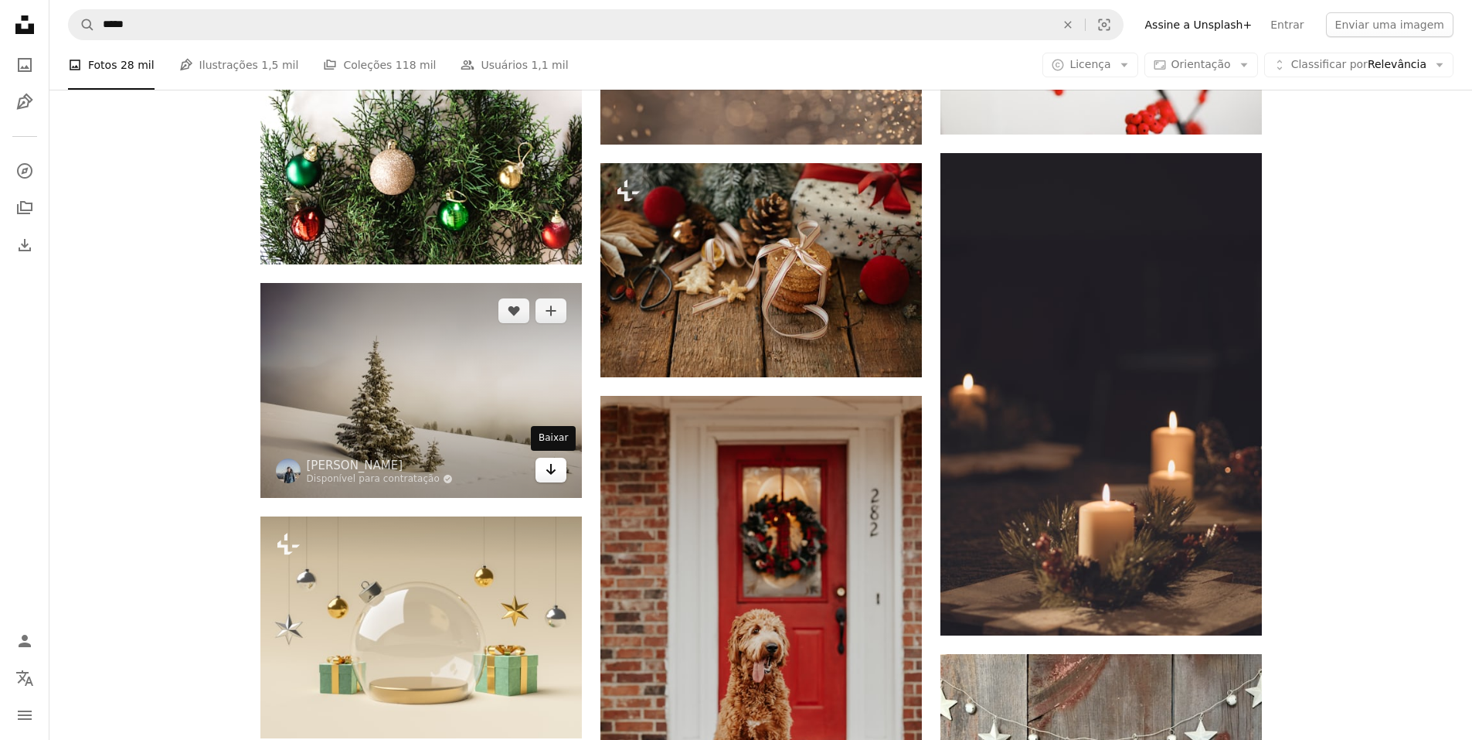
click at [557, 467] on icon "Arrow pointing down" at bounding box center [551, 469] width 12 height 19
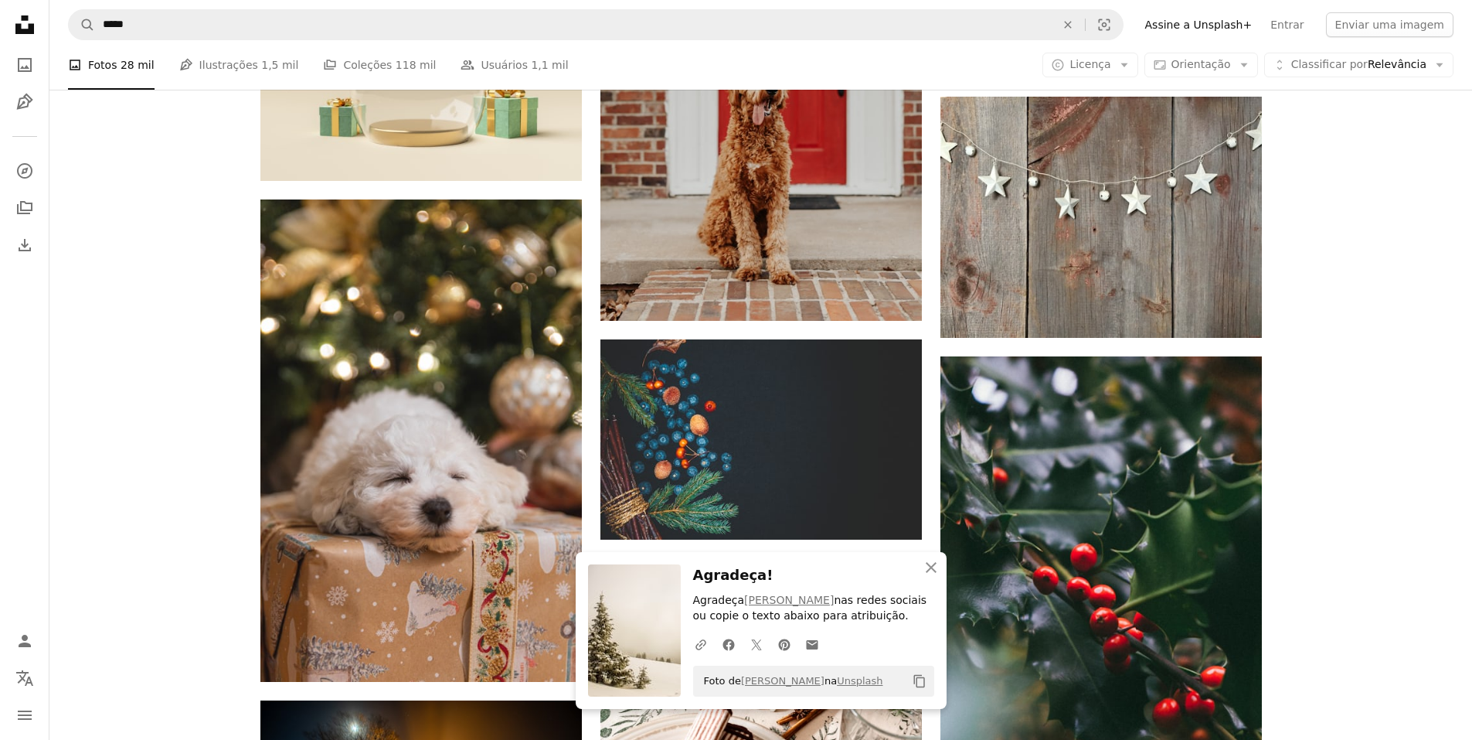
scroll to position [21024, 0]
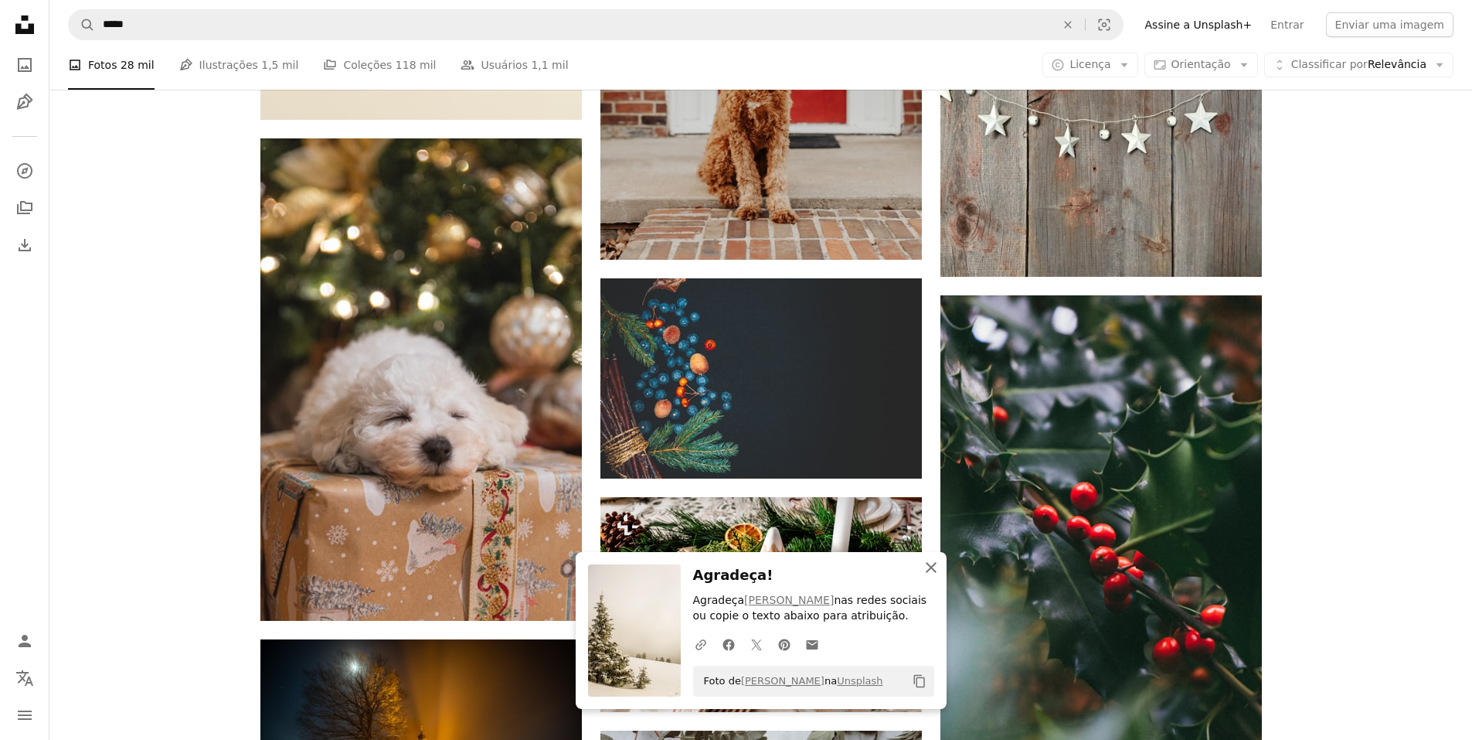
click at [932, 566] on icon "button" at bounding box center [931, 567] width 11 height 11
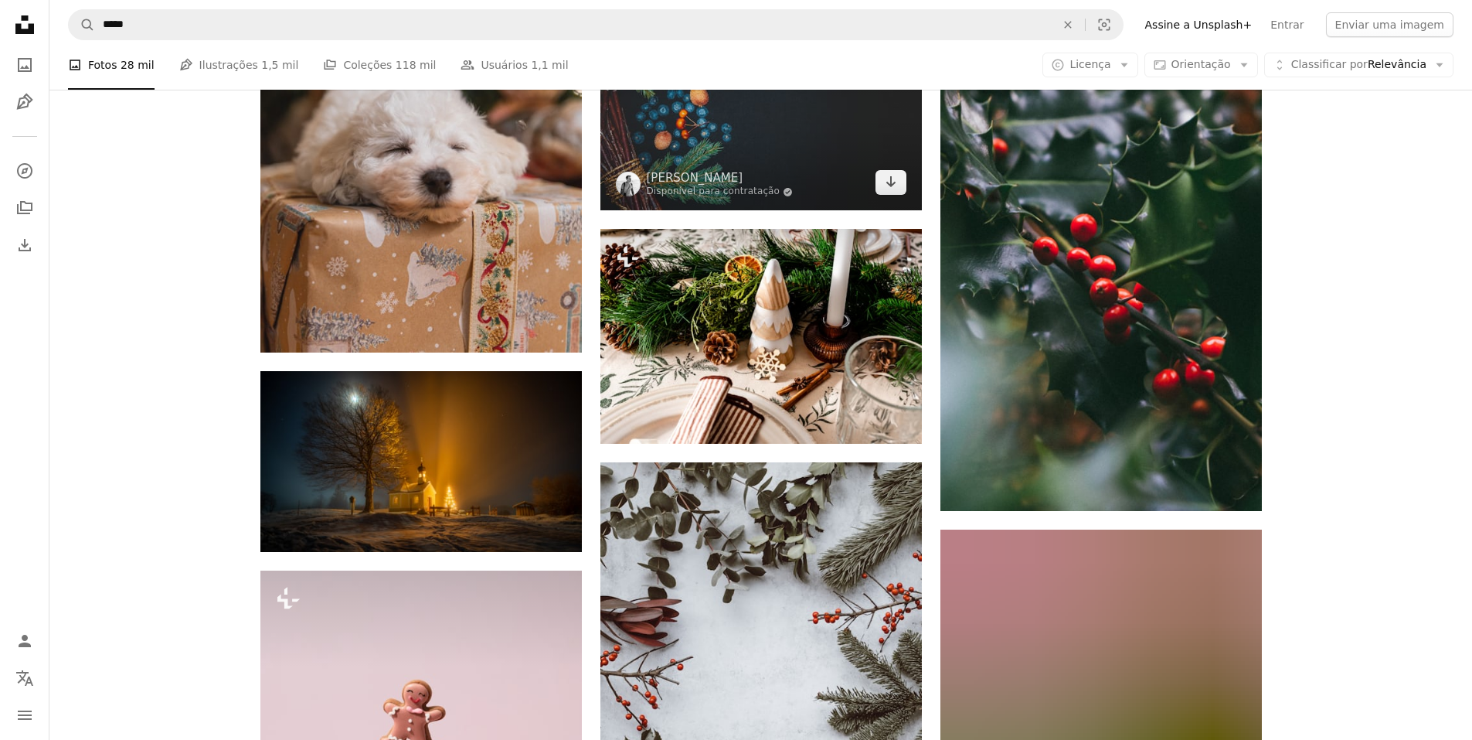
scroll to position [21333, 0]
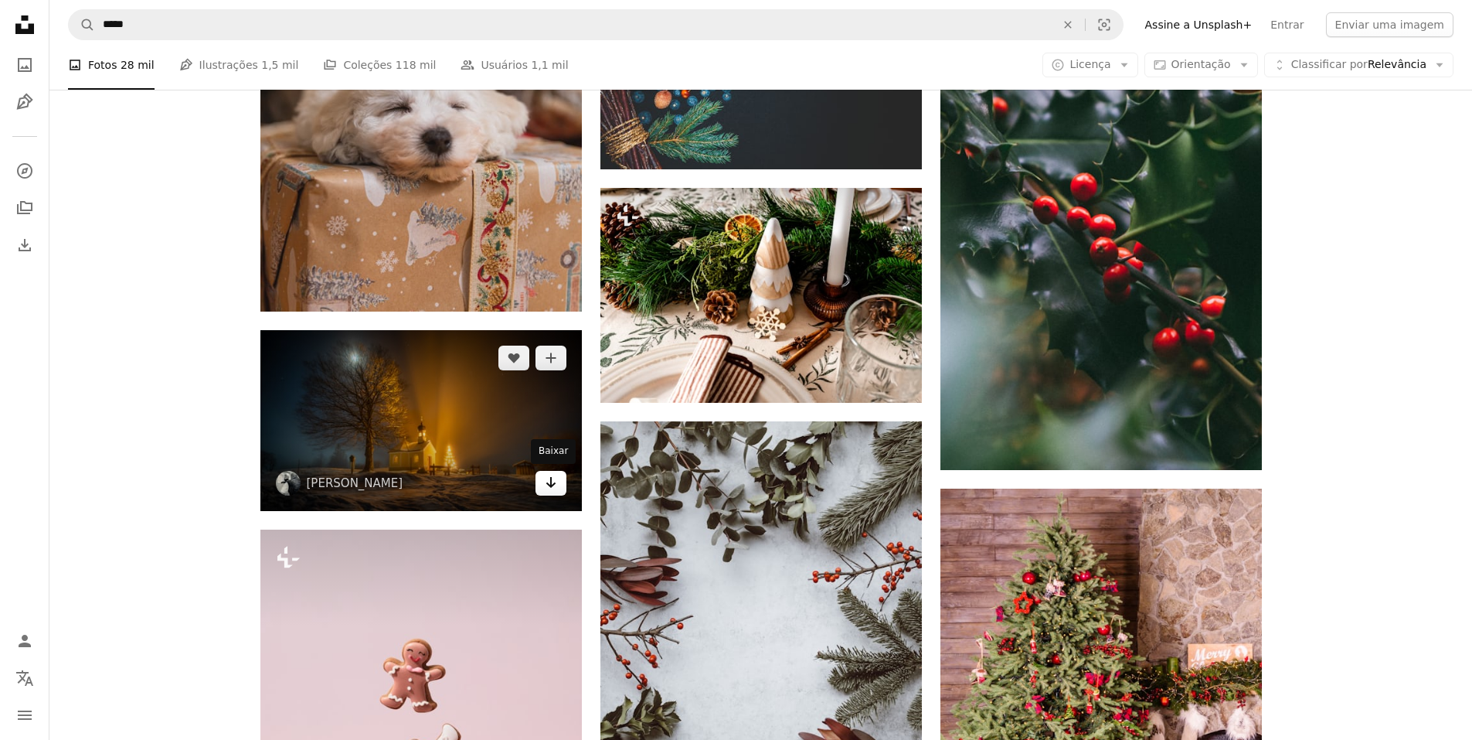
click at [546, 483] on icon "Arrow pointing down" at bounding box center [551, 482] width 12 height 19
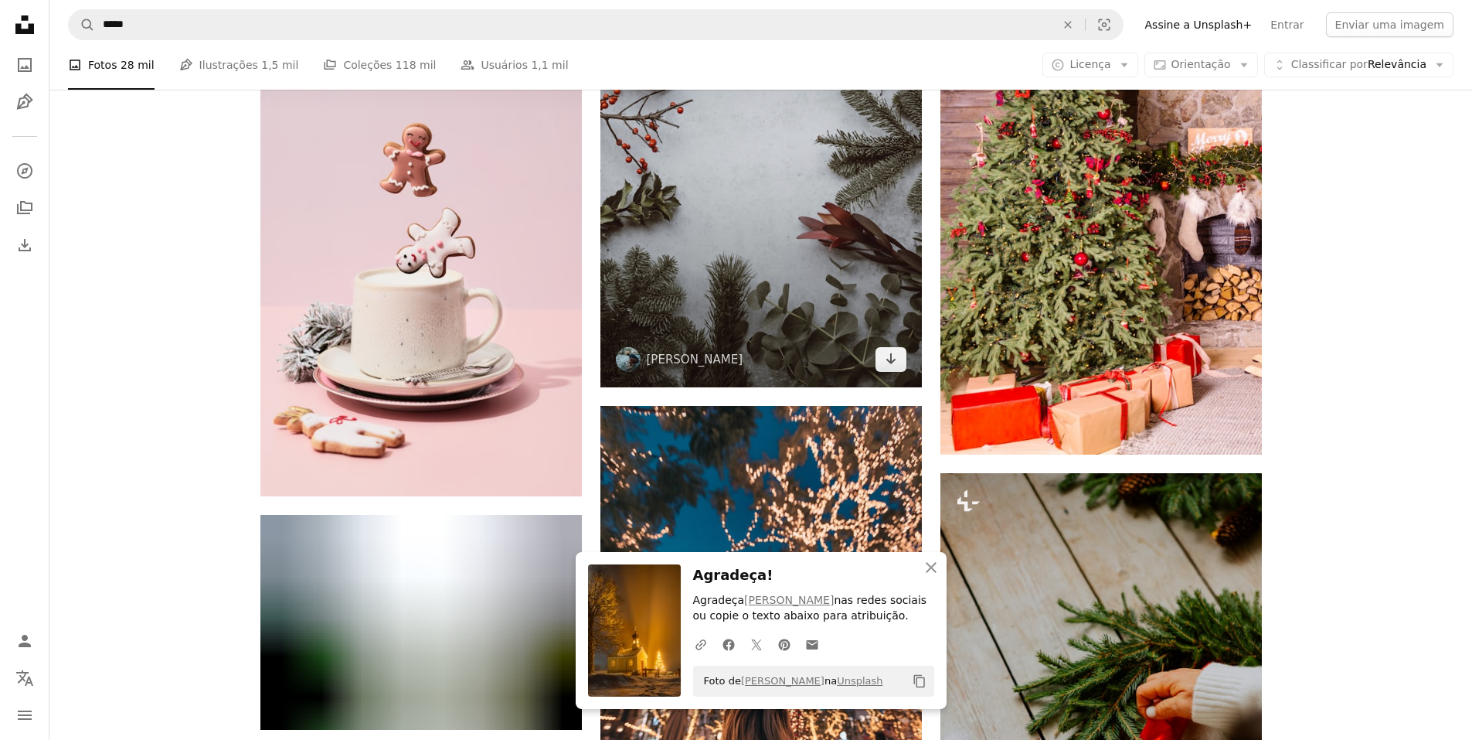
scroll to position [21874, 0]
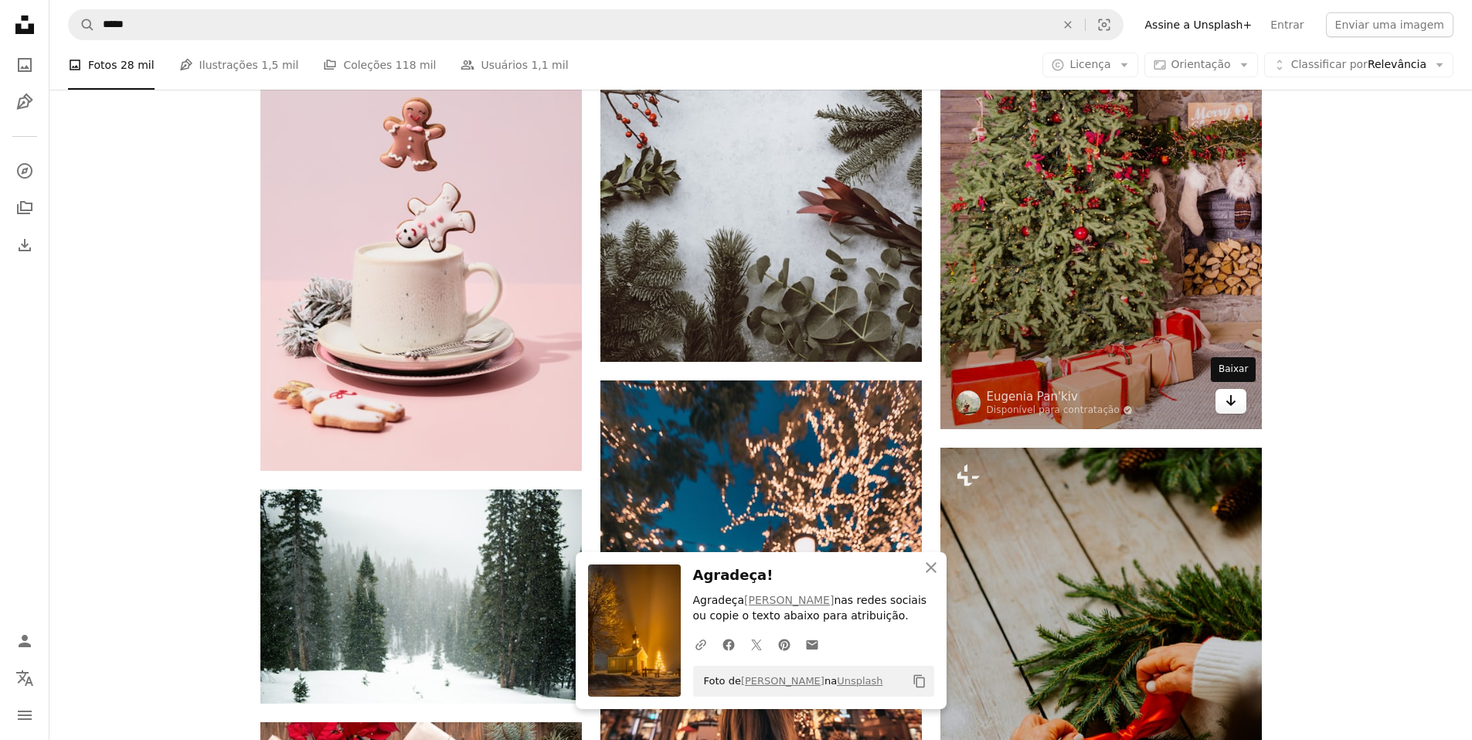
click at [1235, 396] on icon "Arrow pointing down" at bounding box center [1231, 400] width 12 height 19
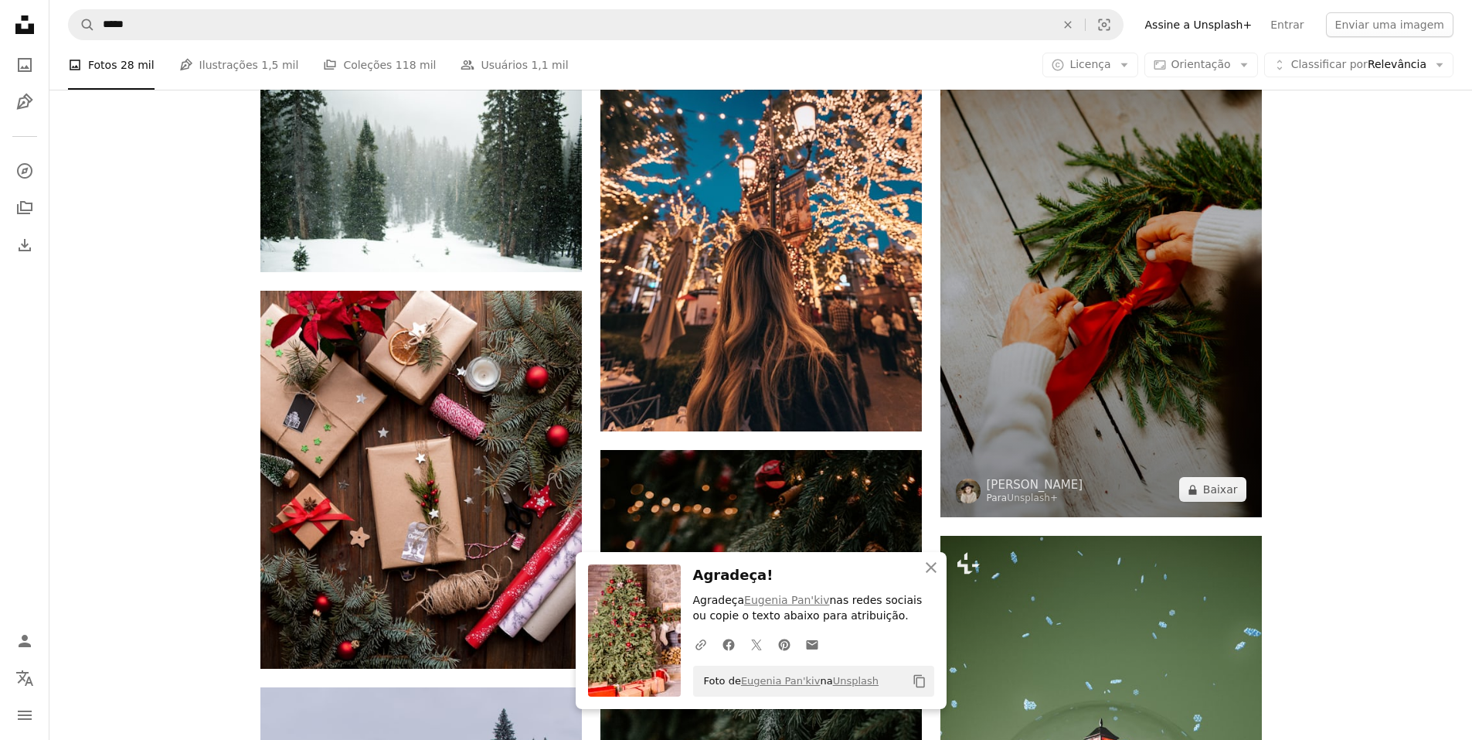
scroll to position [22338, 0]
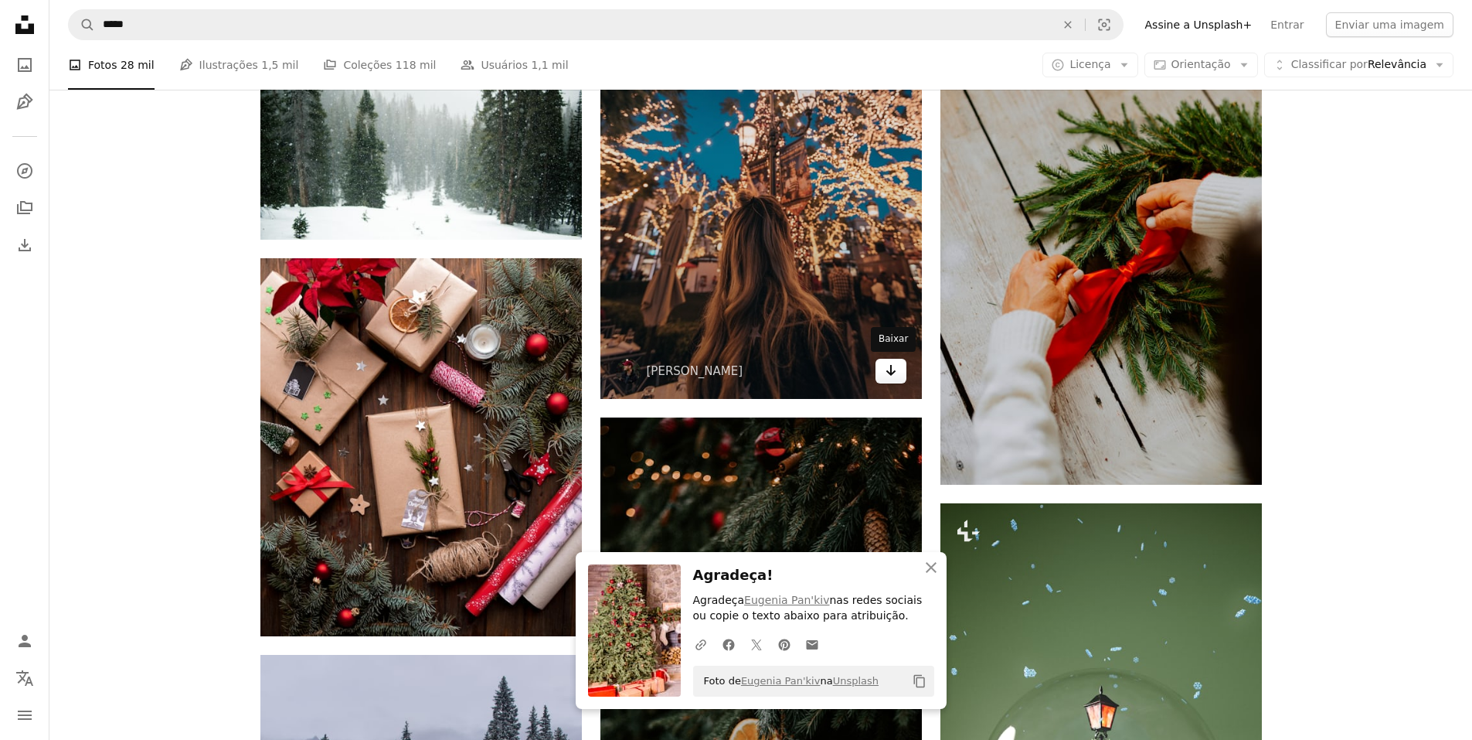
click at [894, 370] on icon "Baixar" at bounding box center [891, 370] width 10 height 11
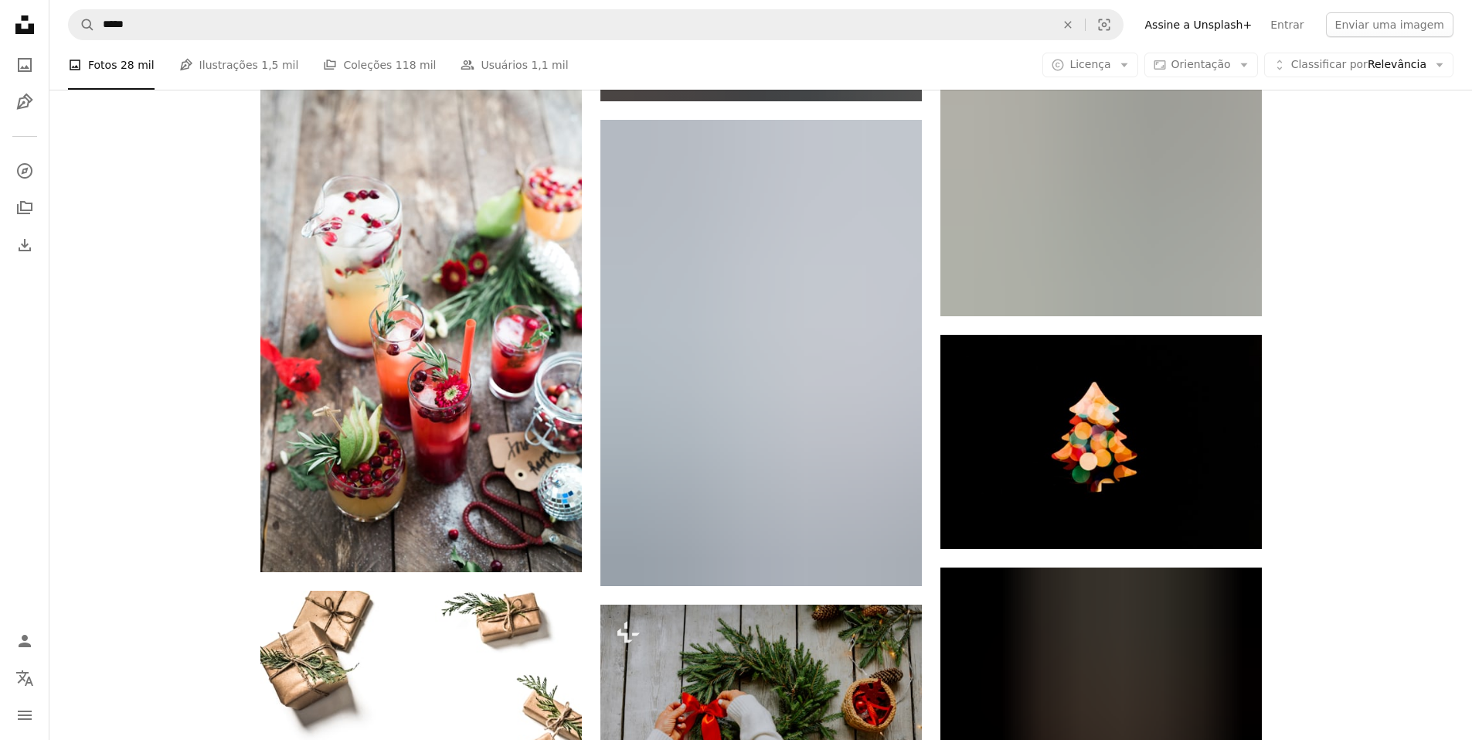
scroll to position [23652, 0]
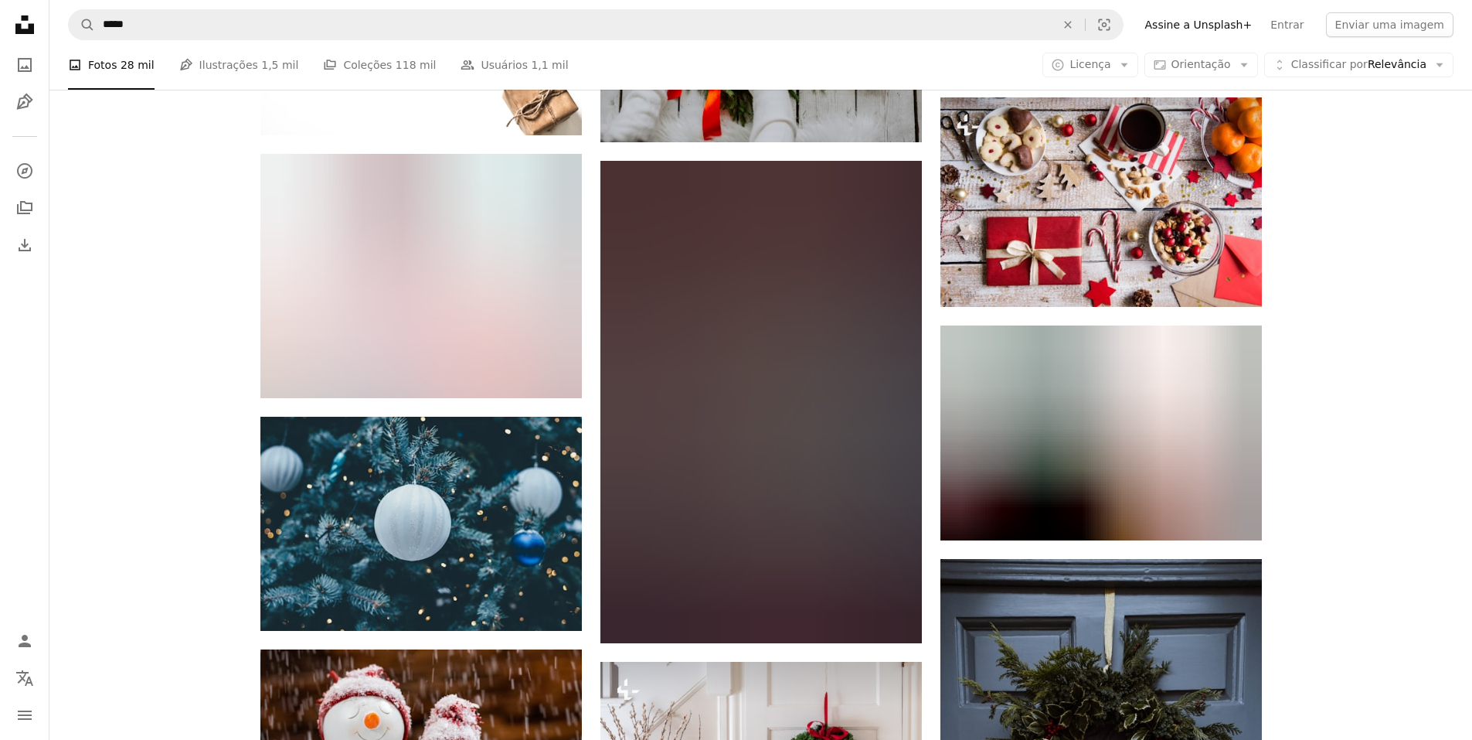
scroll to position [24347, 0]
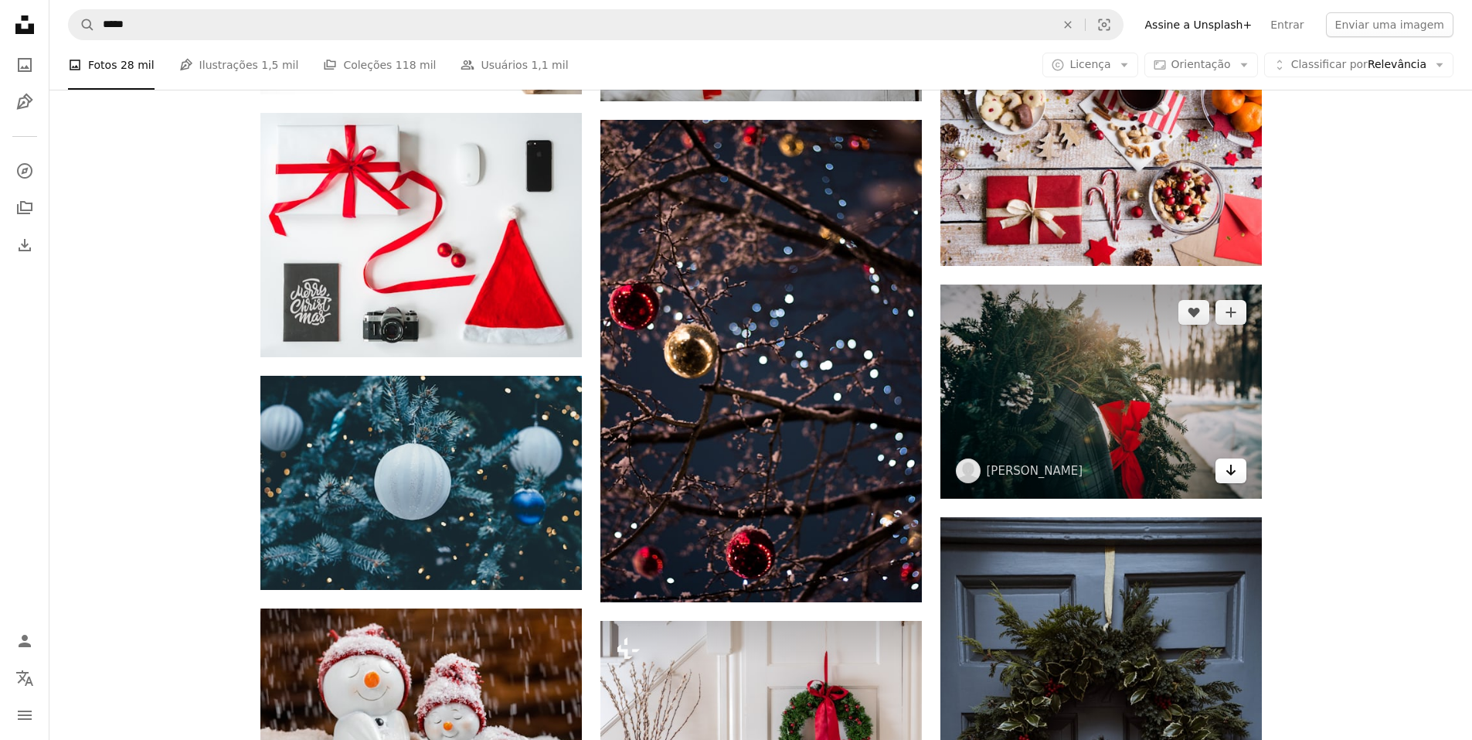
click at [1231, 471] on icon "Baixar" at bounding box center [1231, 470] width 10 height 11
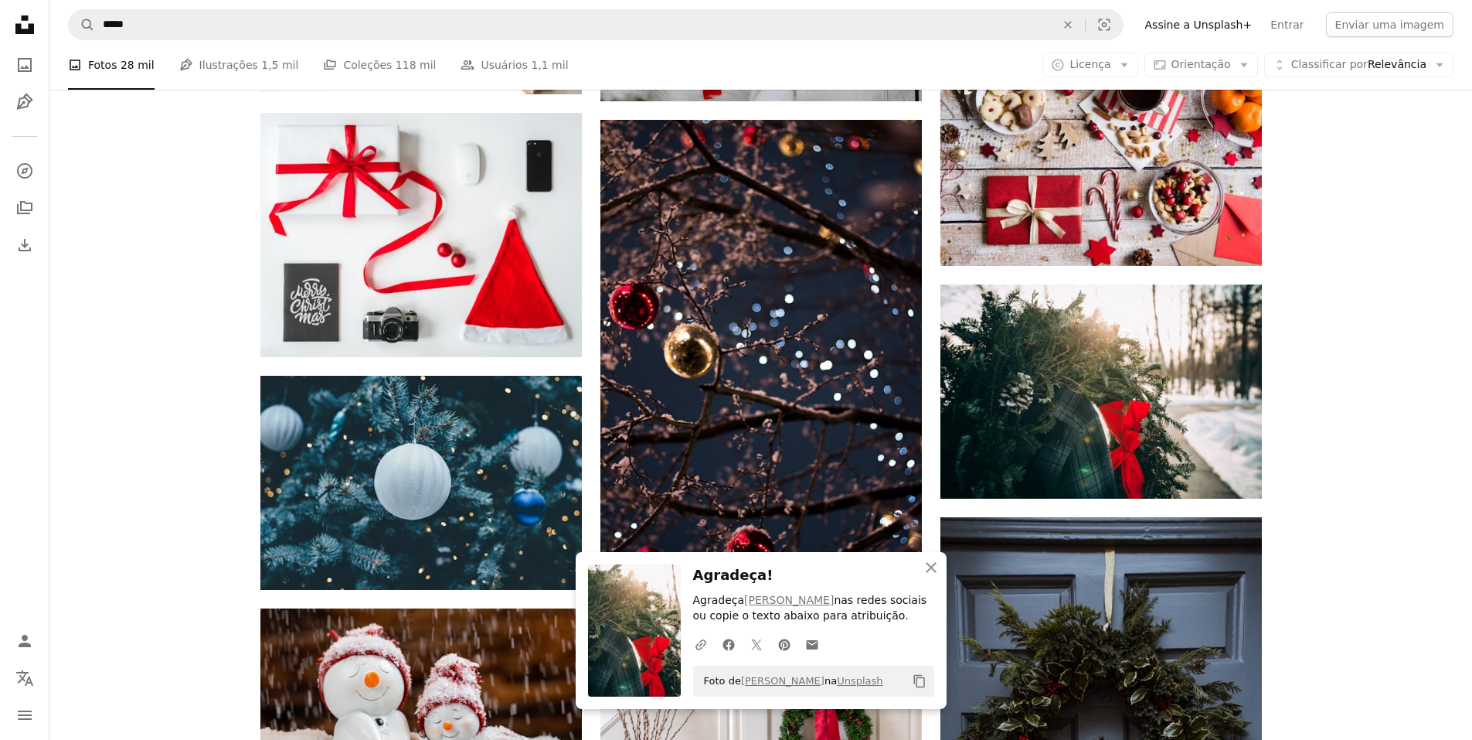
click at [931, 570] on icon "An X shape" at bounding box center [931, 567] width 19 height 19
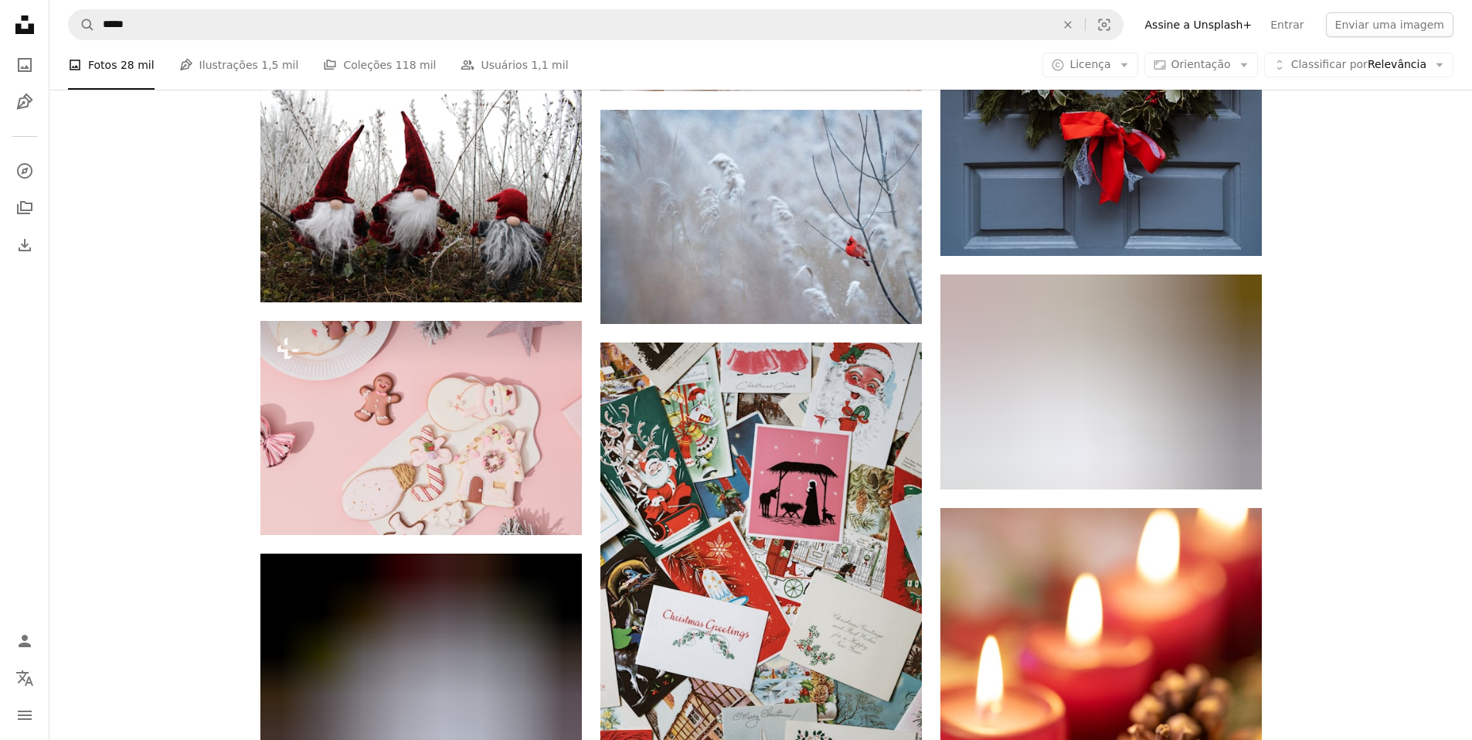
scroll to position [25120, 0]
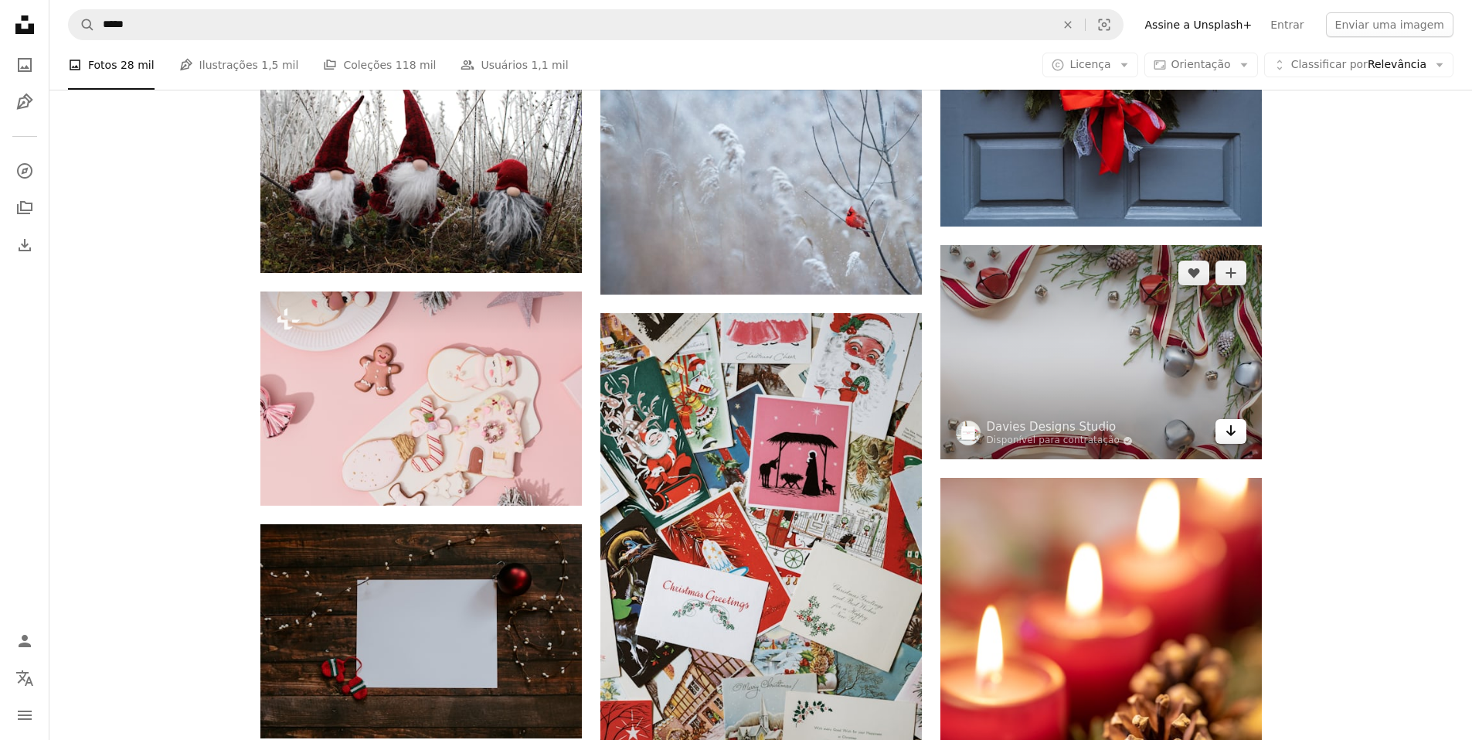
click at [1234, 427] on icon "Arrow pointing down" at bounding box center [1231, 430] width 12 height 19
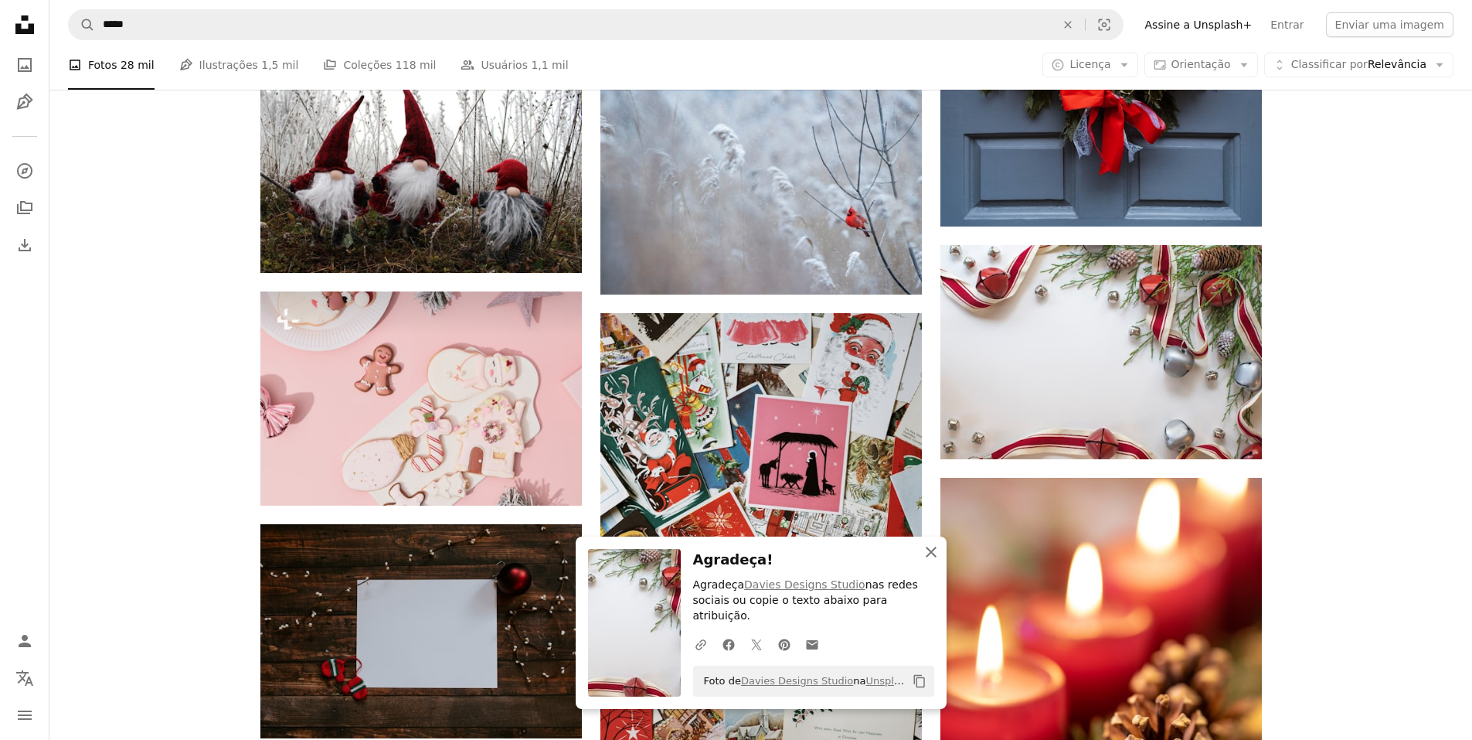
click at [930, 561] on icon "An X shape" at bounding box center [931, 552] width 19 height 19
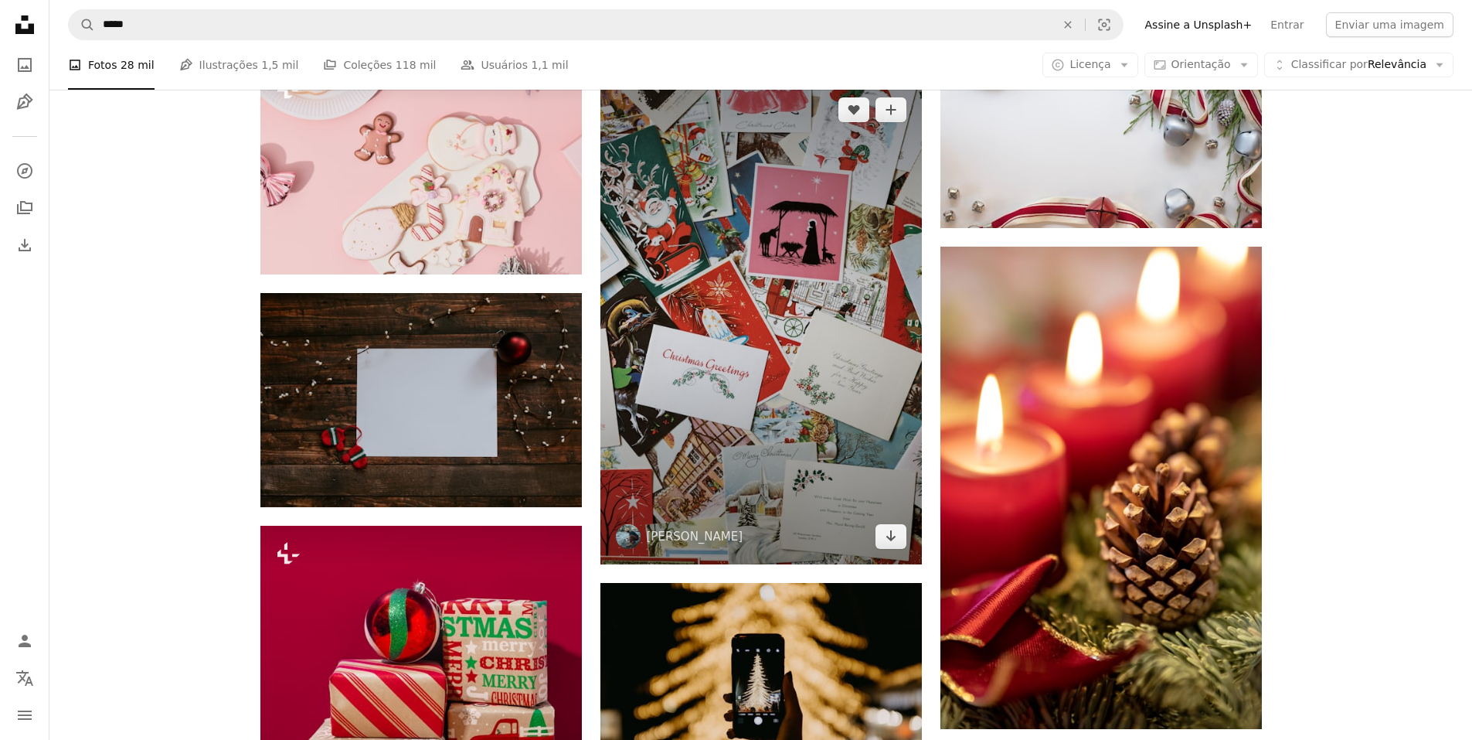
scroll to position [25352, 0]
click at [892, 531] on icon "Arrow pointing down" at bounding box center [891, 535] width 12 height 19
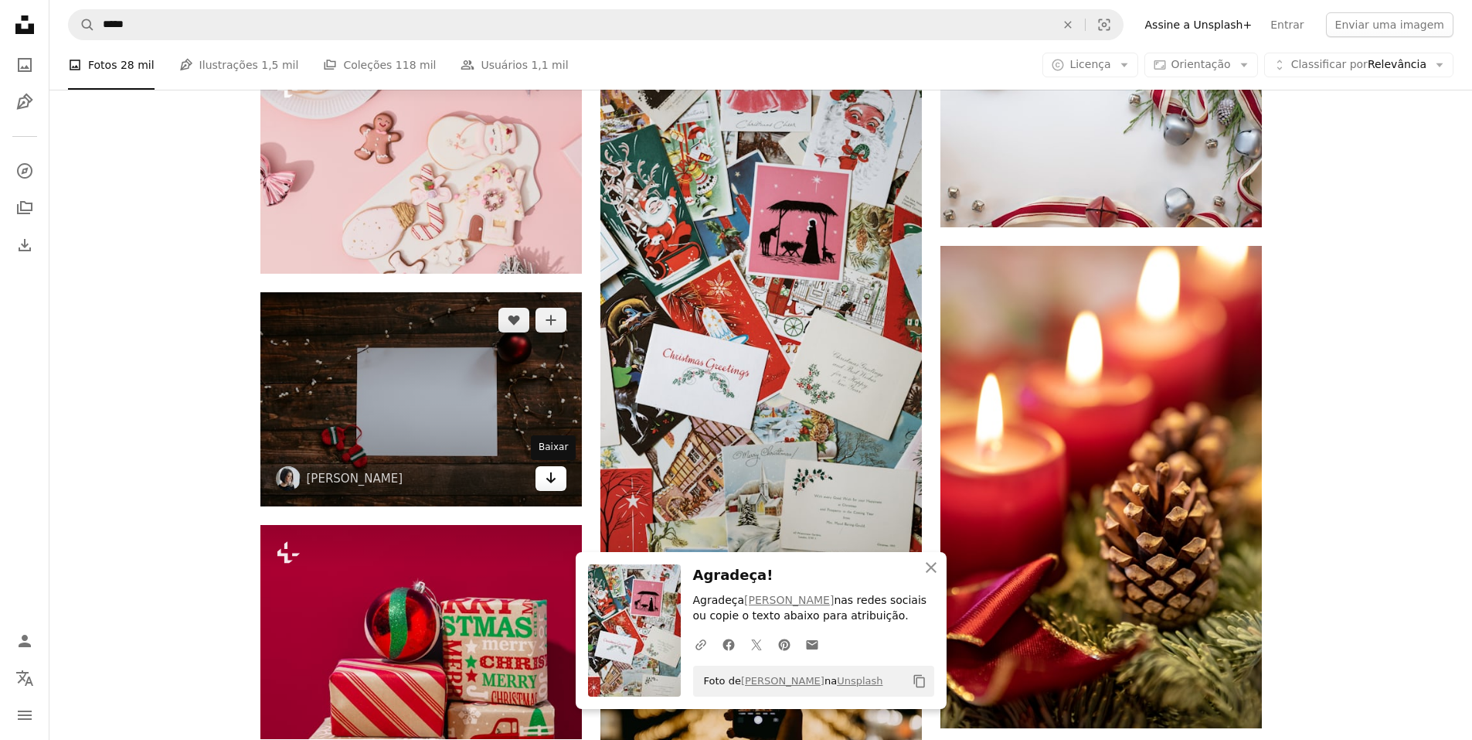
click at [550, 479] on icon "Baixar" at bounding box center [551, 477] width 10 height 11
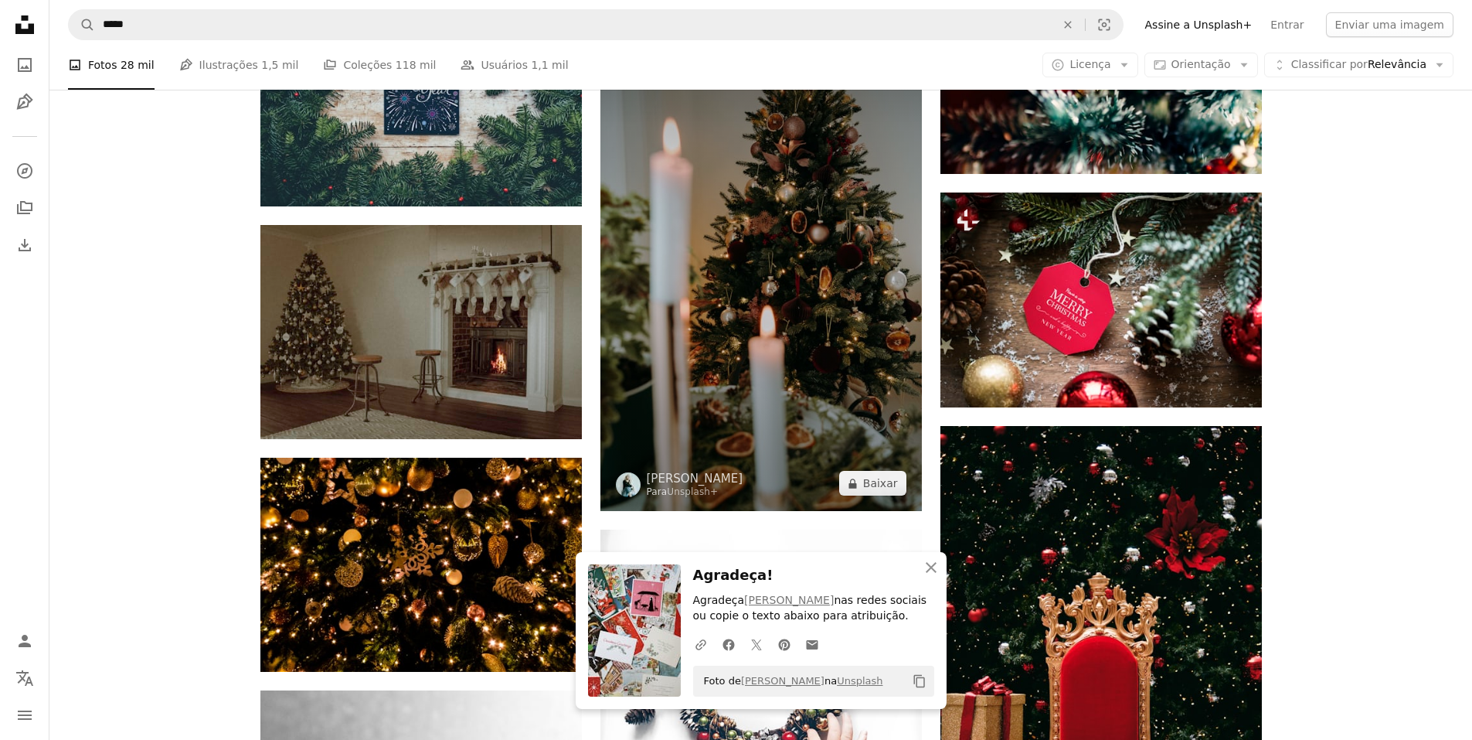
scroll to position [26202, 0]
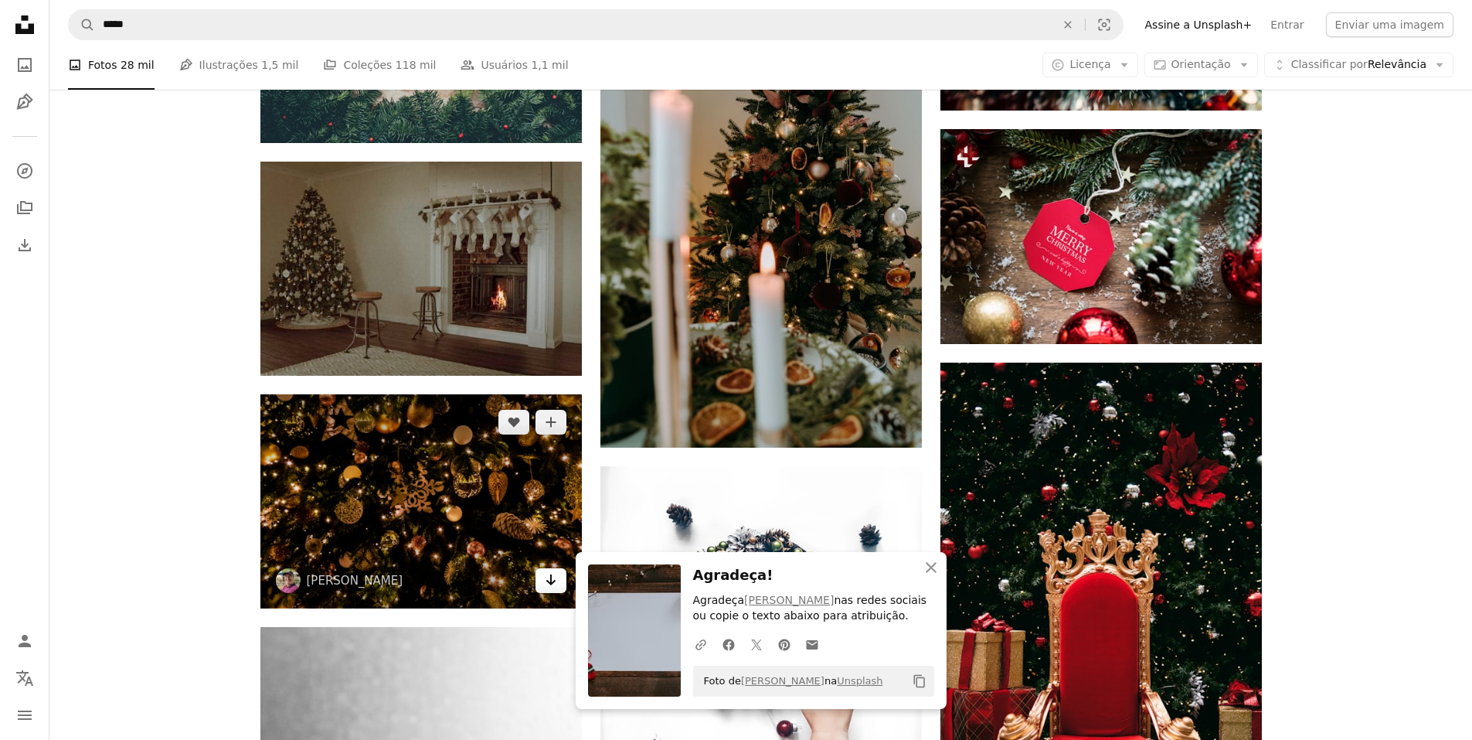
click at [553, 583] on icon "Arrow pointing down" at bounding box center [551, 579] width 12 height 19
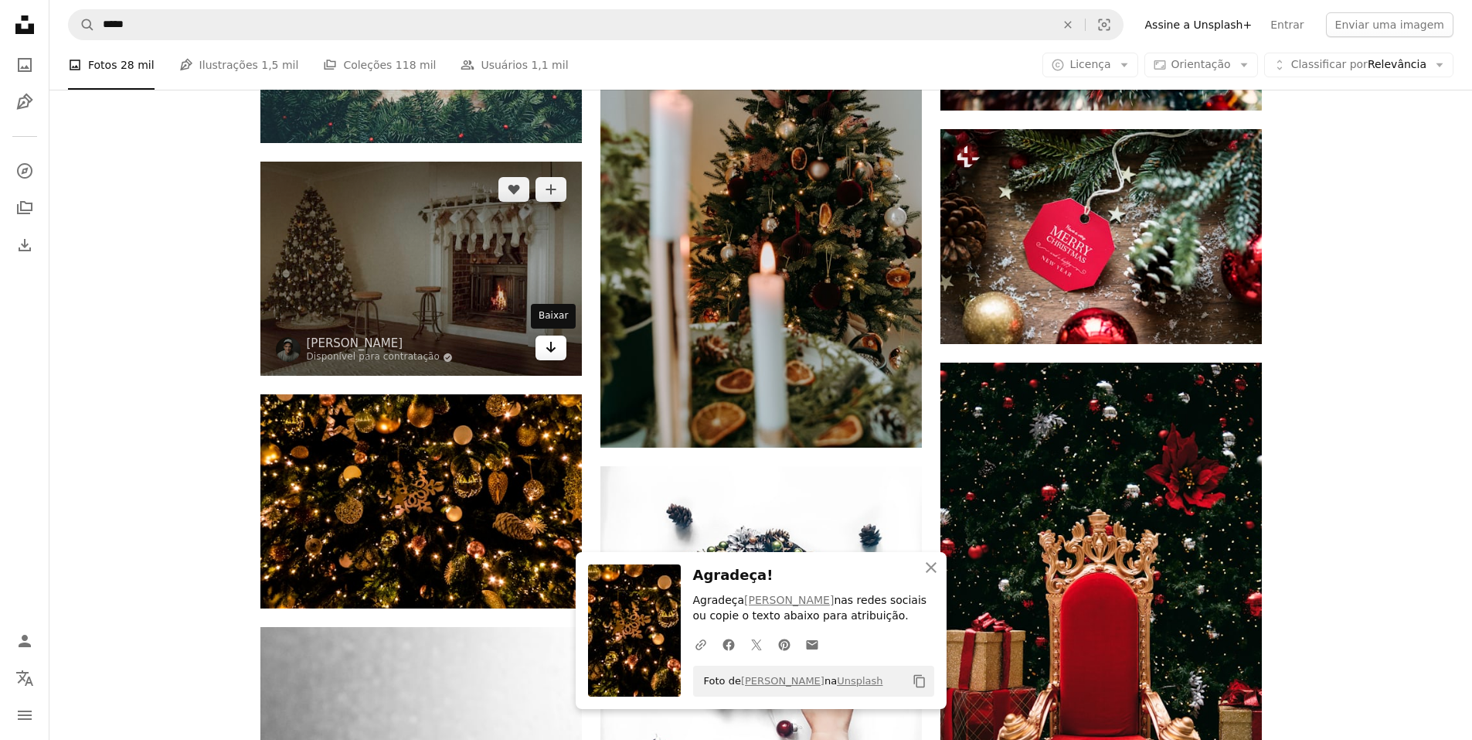
click at [561, 344] on link "Arrow pointing down" at bounding box center [551, 347] width 31 height 25
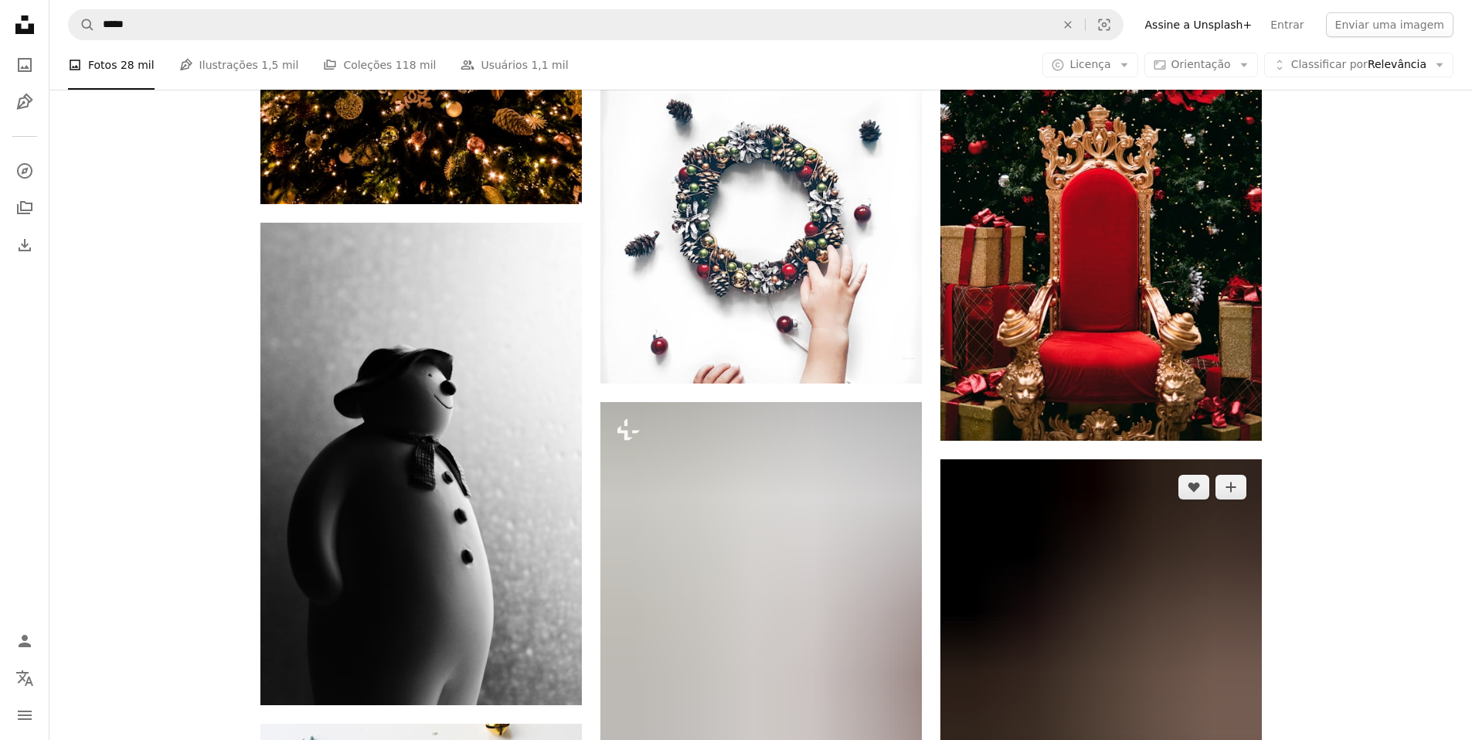
scroll to position [26666, 0]
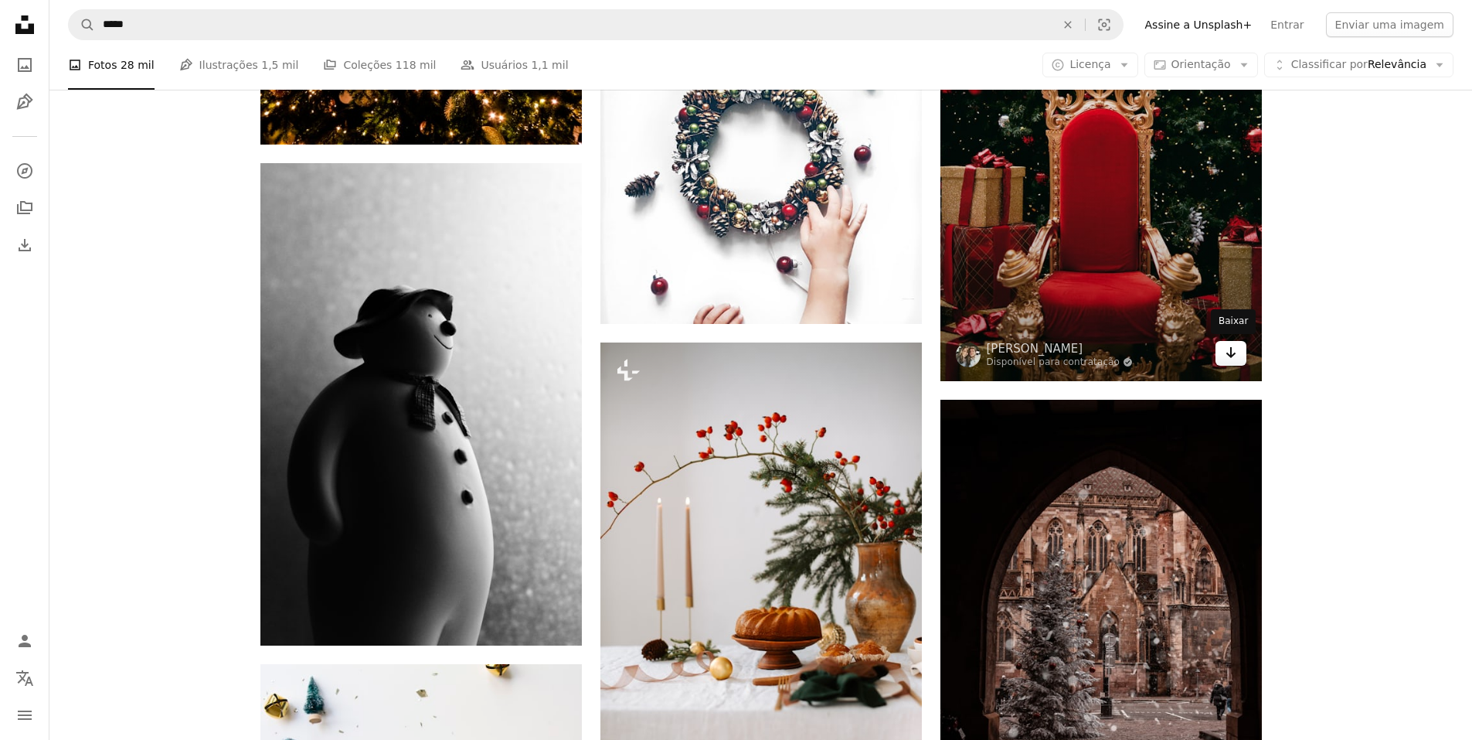
click at [1233, 352] on icon "Arrow pointing down" at bounding box center [1231, 352] width 12 height 19
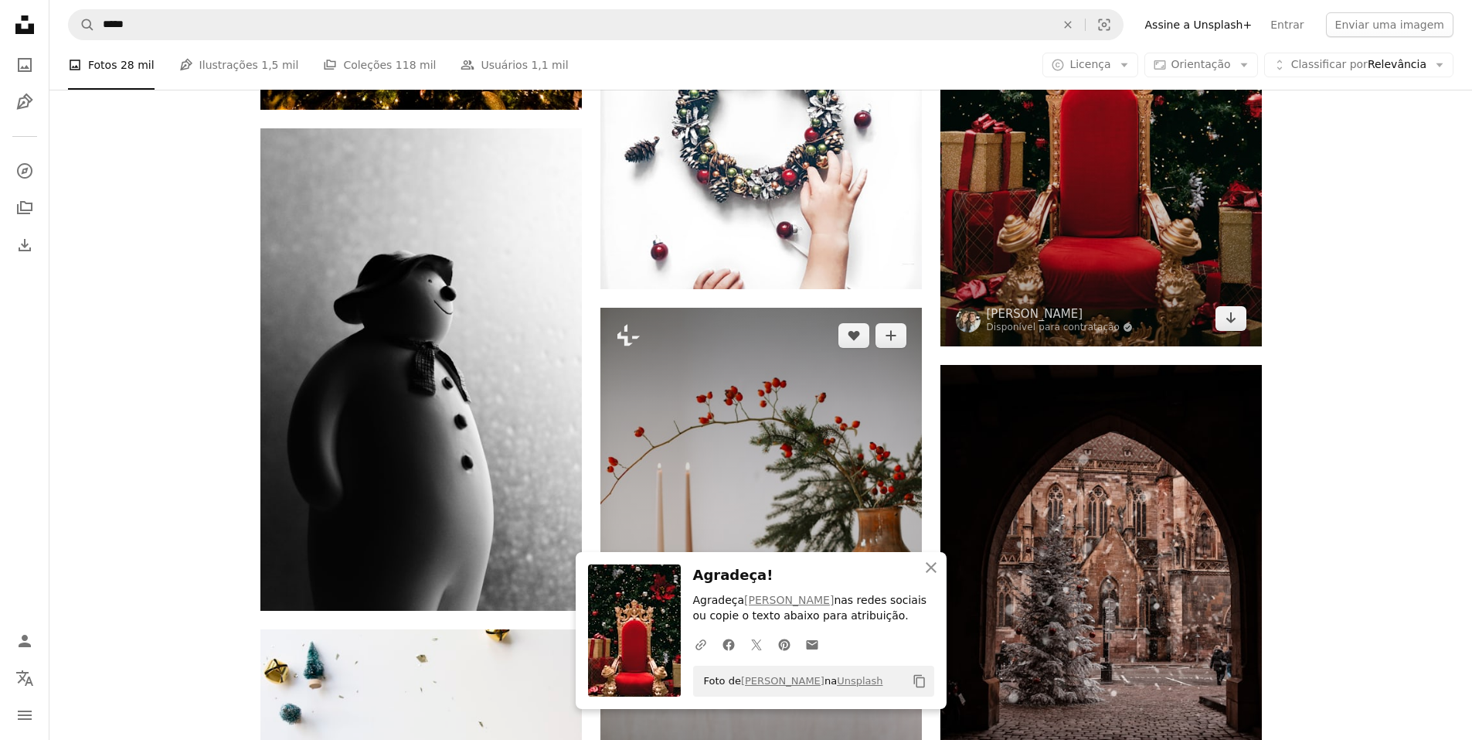
scroll to position [26743, 0]
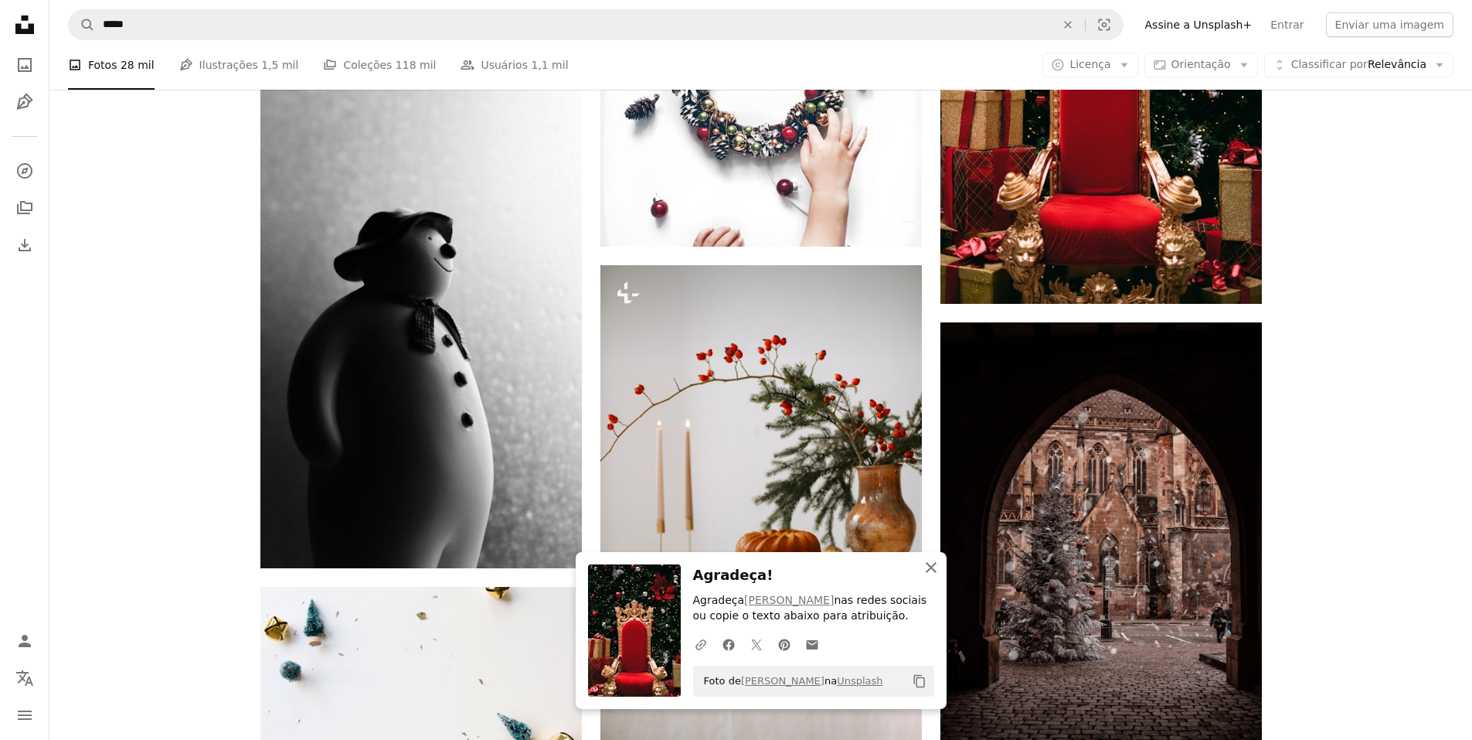
click at [931, 564] on icon "An X shape" at bounding box center [931, 567] width 19 height 19
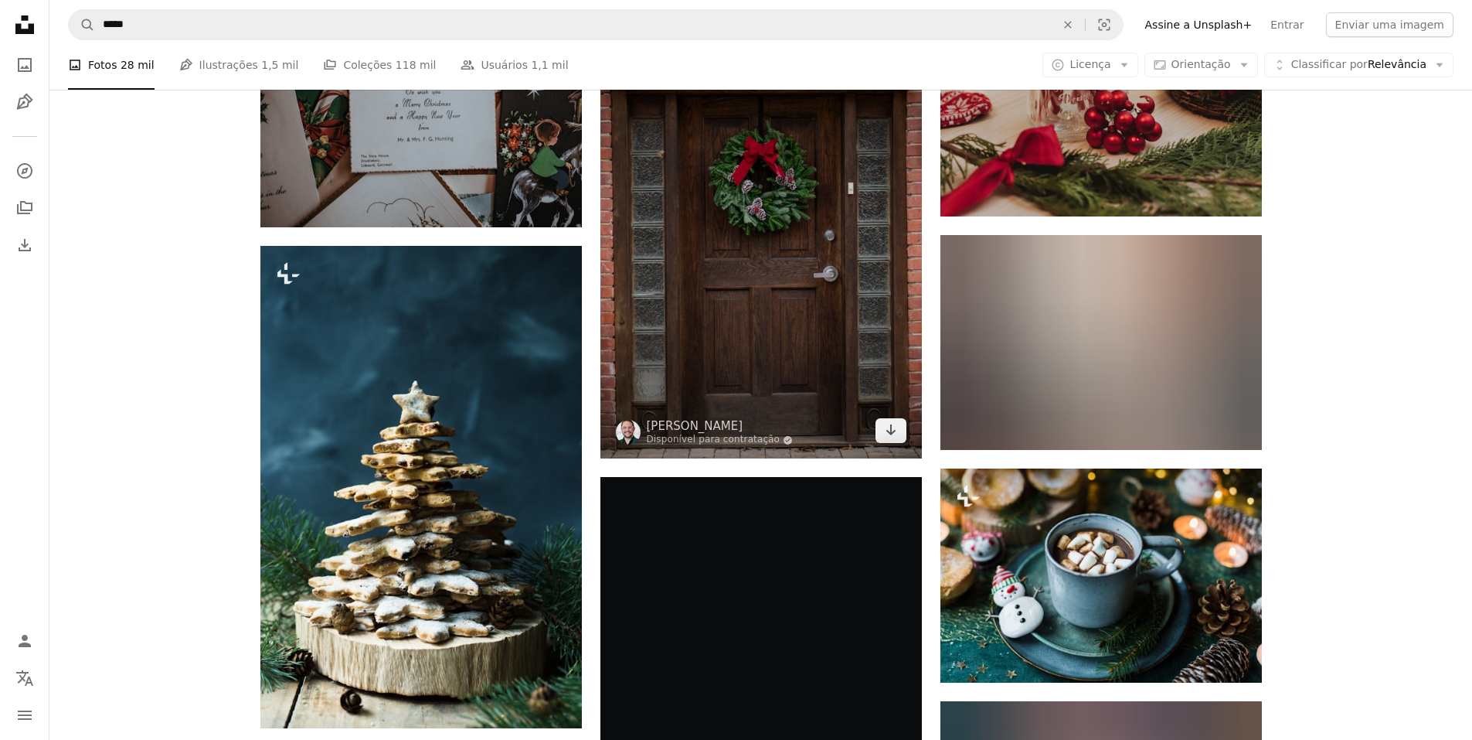
scroll to position [31226, 0]
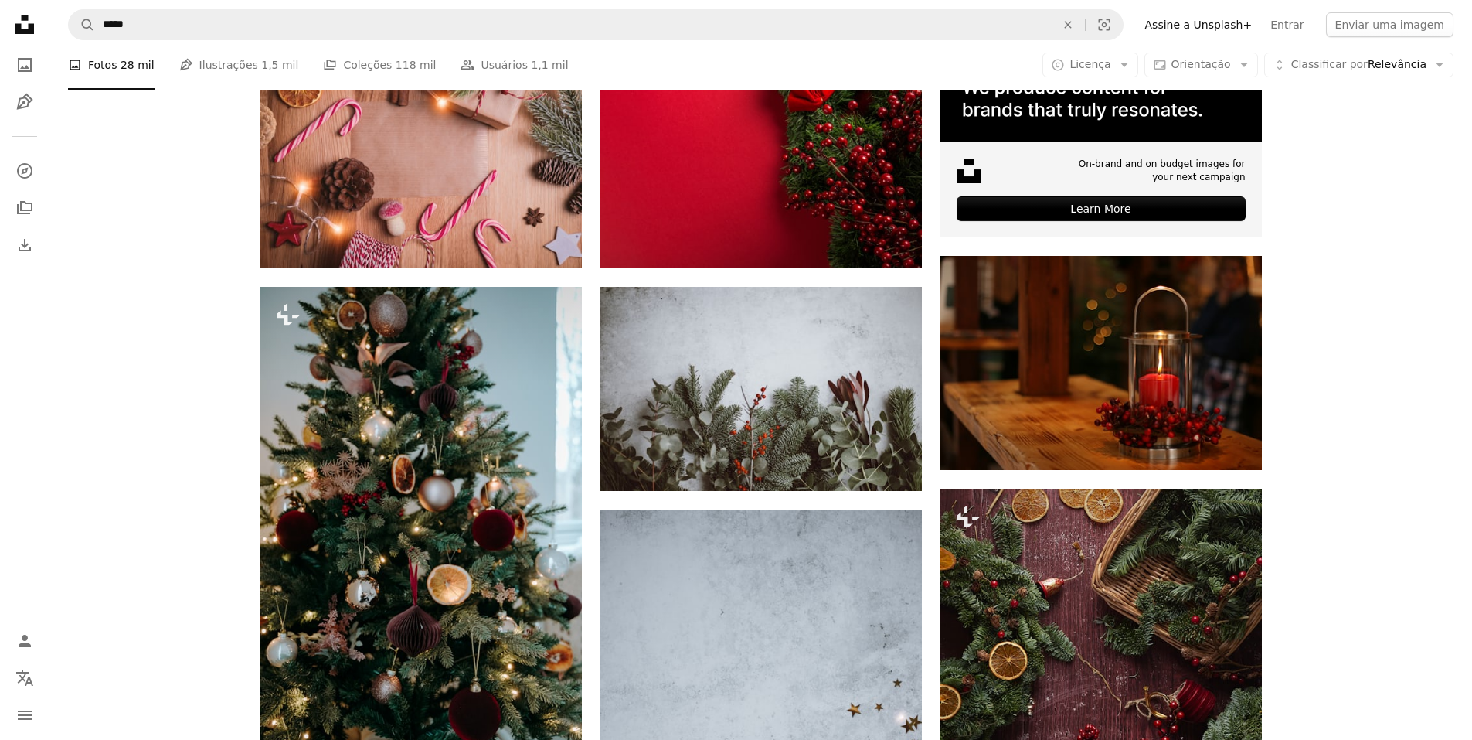
scroll to position [0, 0]
